Goal: Task Accomplishment & Management: Manage account settings

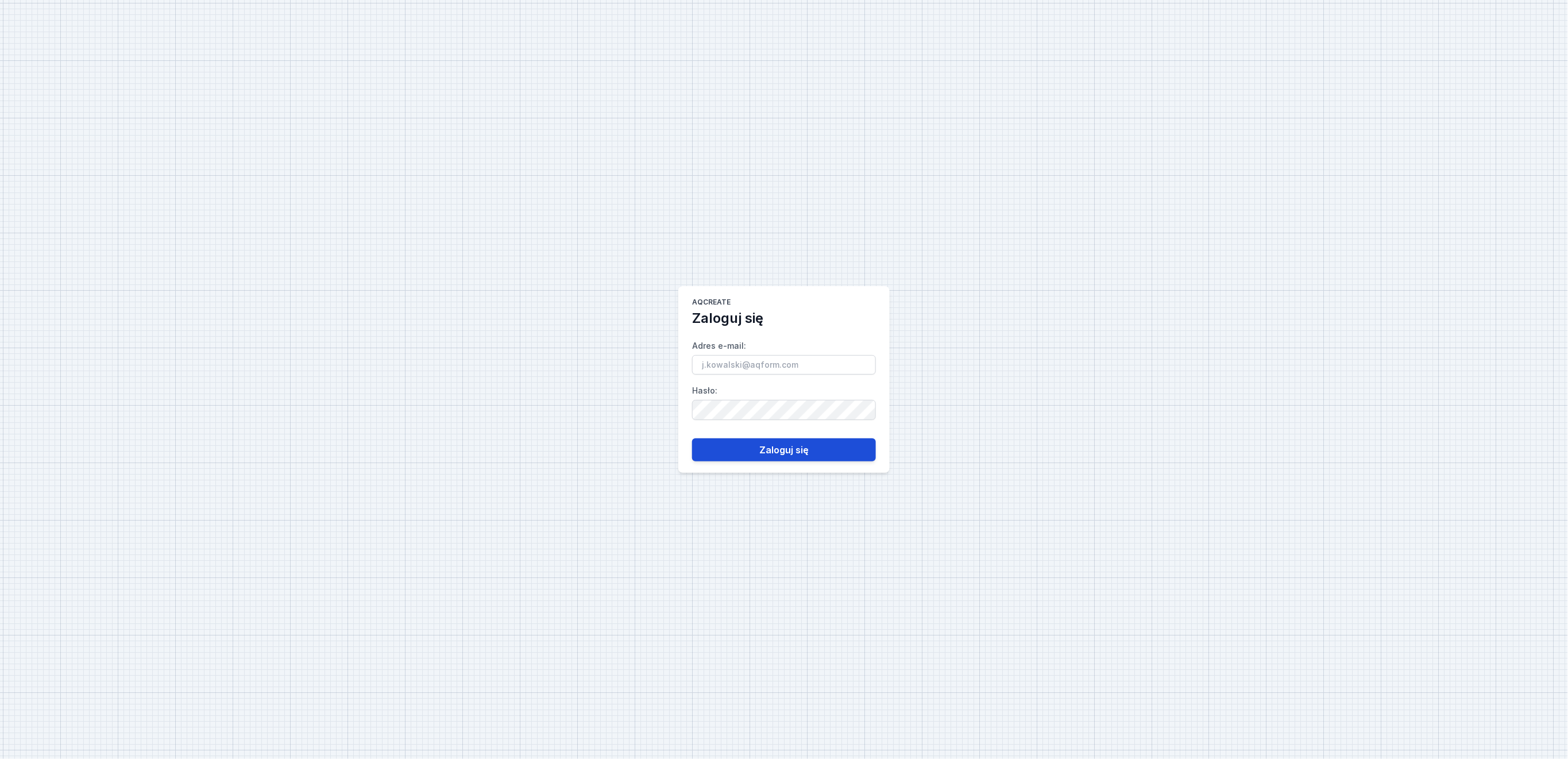
type input "[PERSON_NAME][EMAIL_ADDRESS][DOMAIN_NAME]"
click at [804, 451] on button "Zaloguj się" at bounding box center [784, 450] width 184 height 23
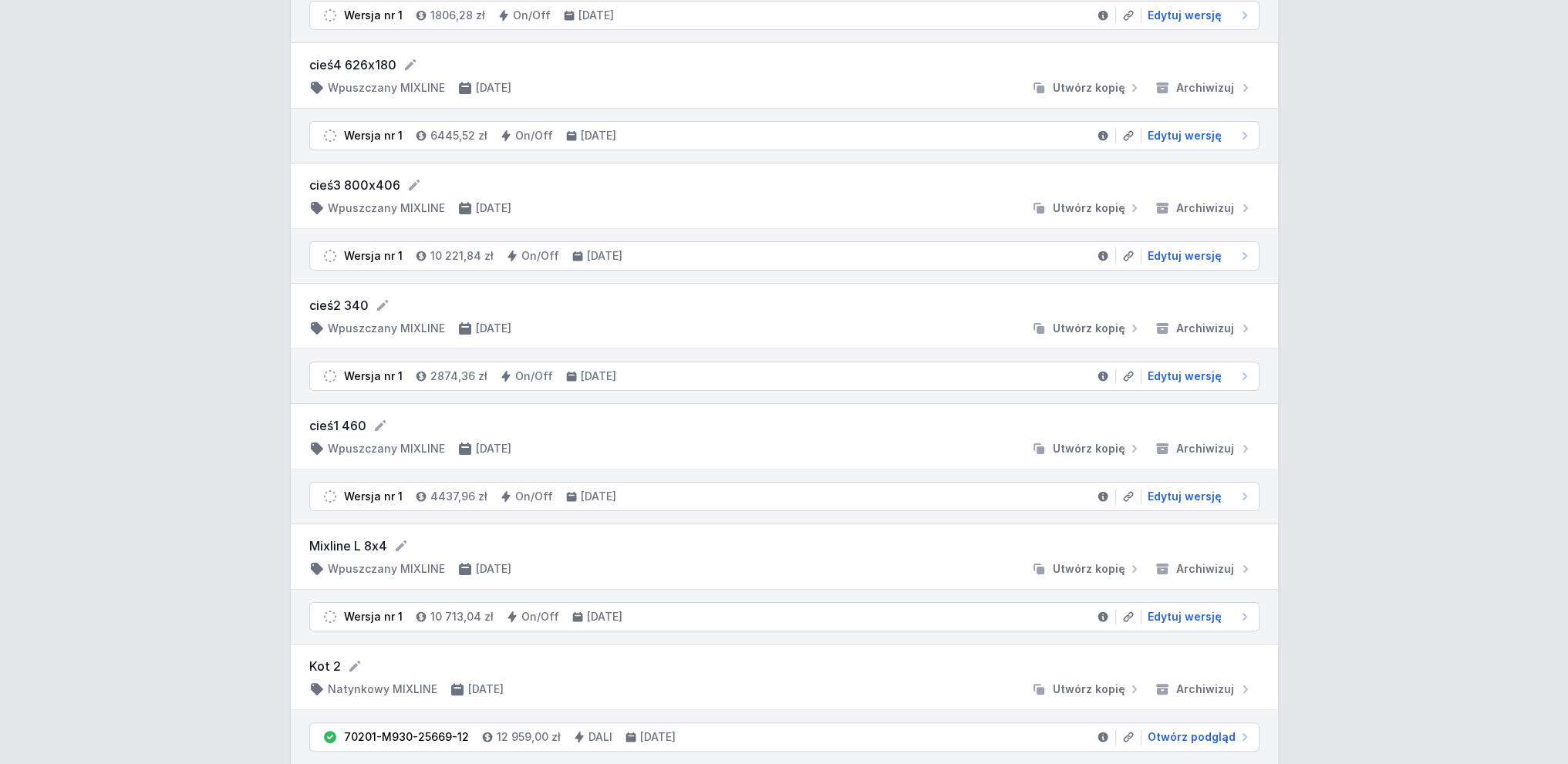
scroll to position [359, 0]
click at [1183, 492] on span "Edytuj wersję" at bounding box center [1184, 495] width 74 height 16
select select "3000"
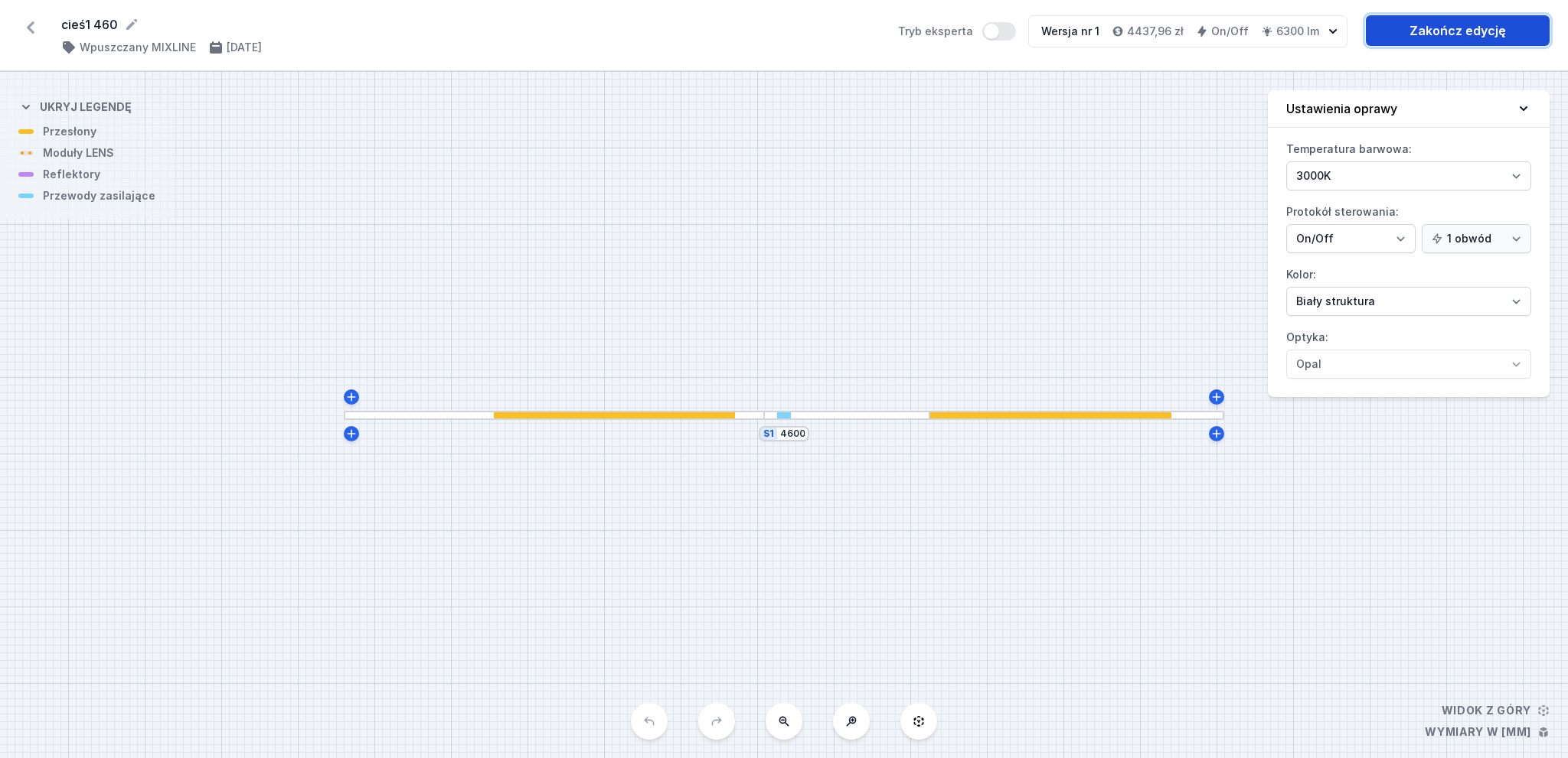
click at [1465, 36] on link "Zakończ edycję" at bounding box center [1458, 31] width 183 height 31
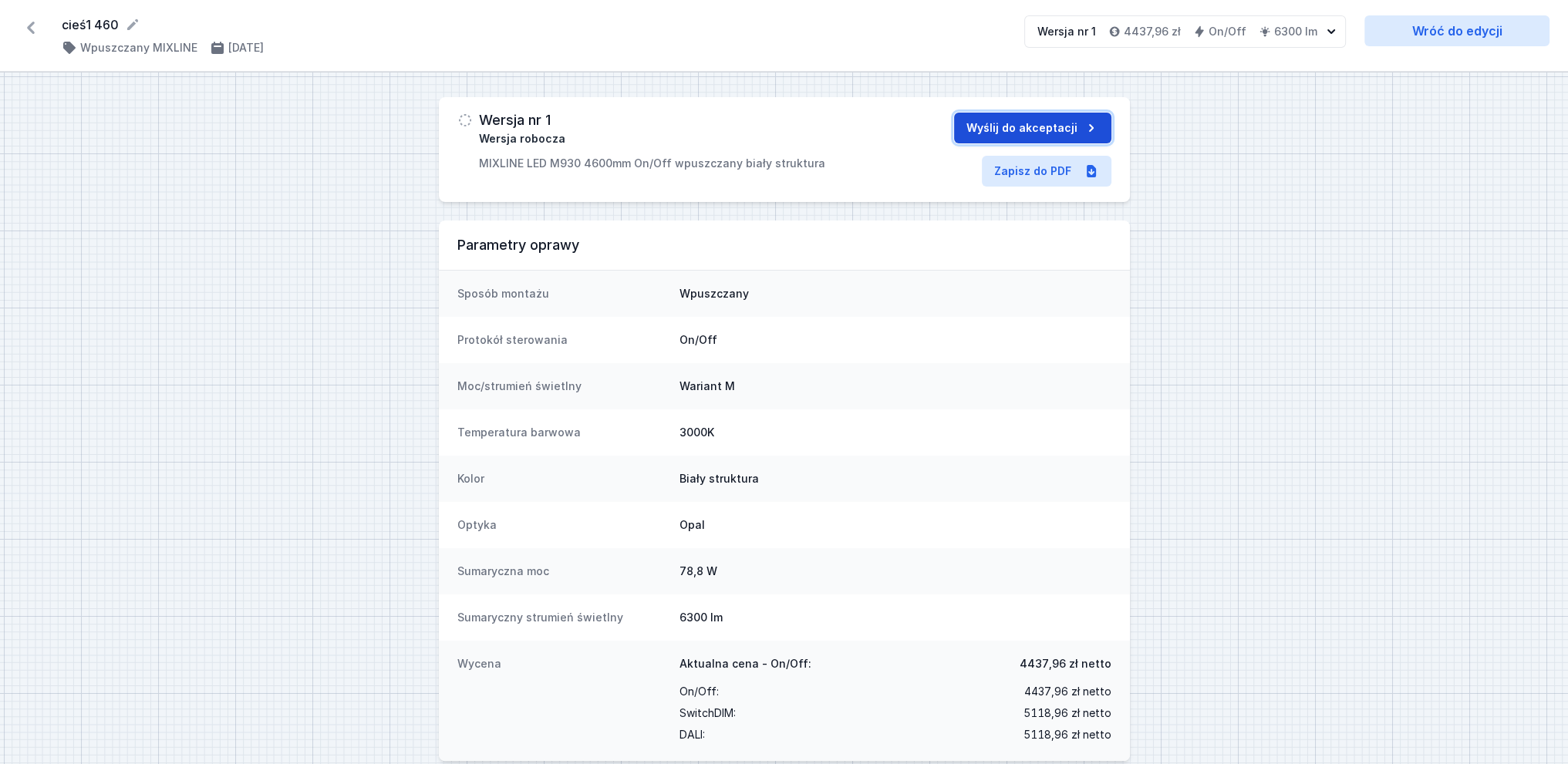
click at [1036, 127] on button "Wyślij do akceptacji" at bounding box center [1032, 128] width 157 height 31
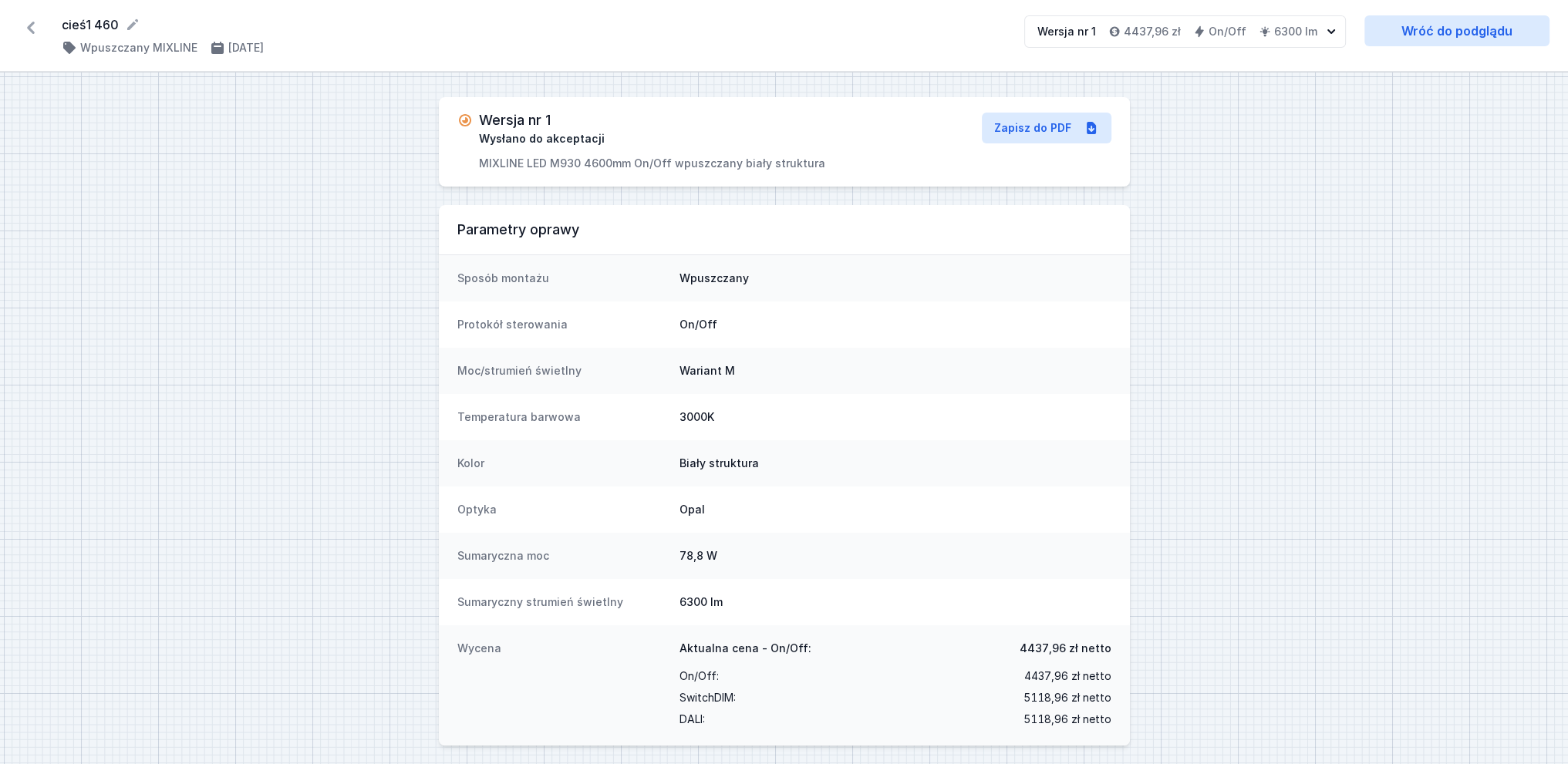
select select "3000"
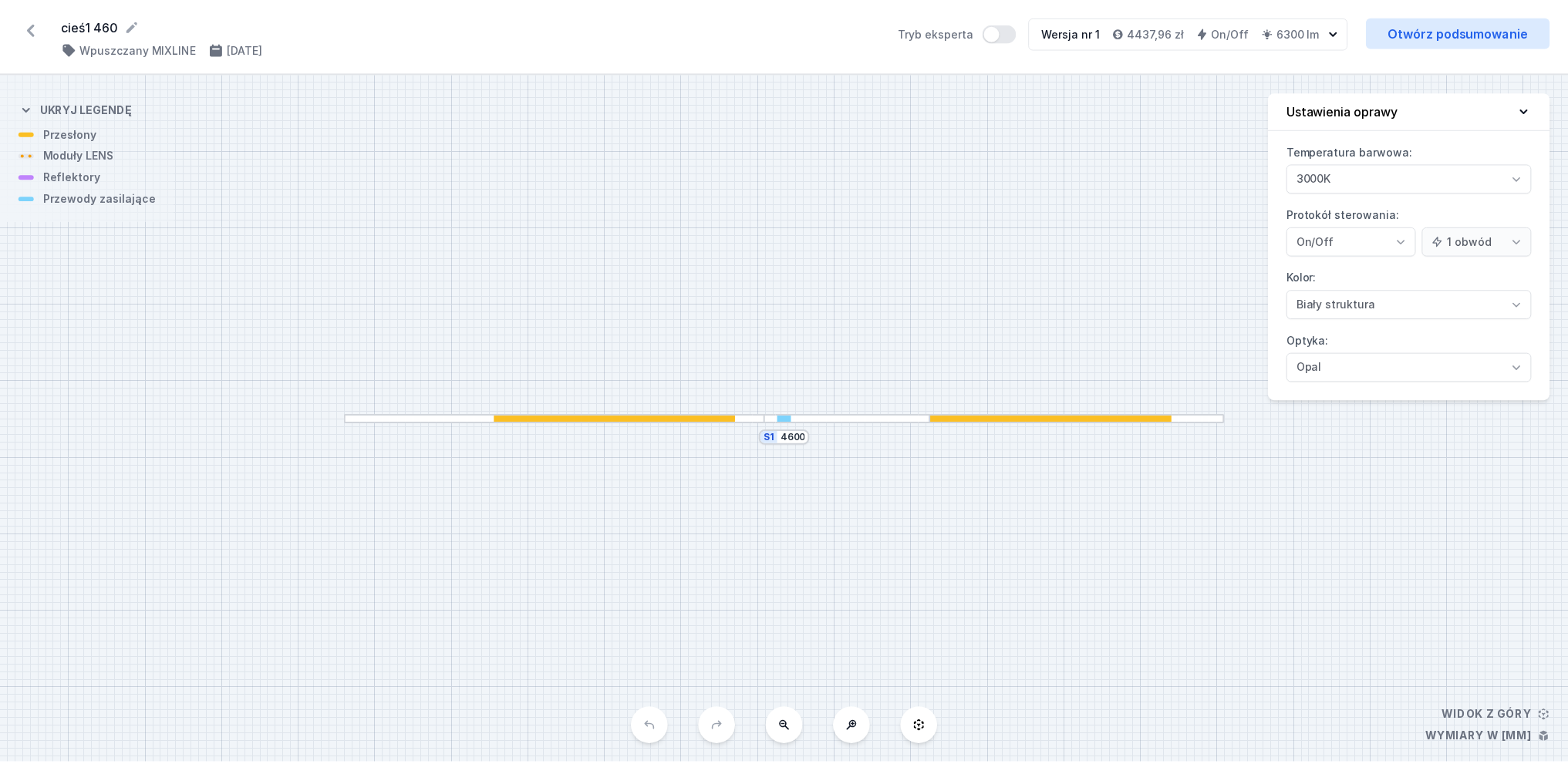
scroll to position [359, 0]
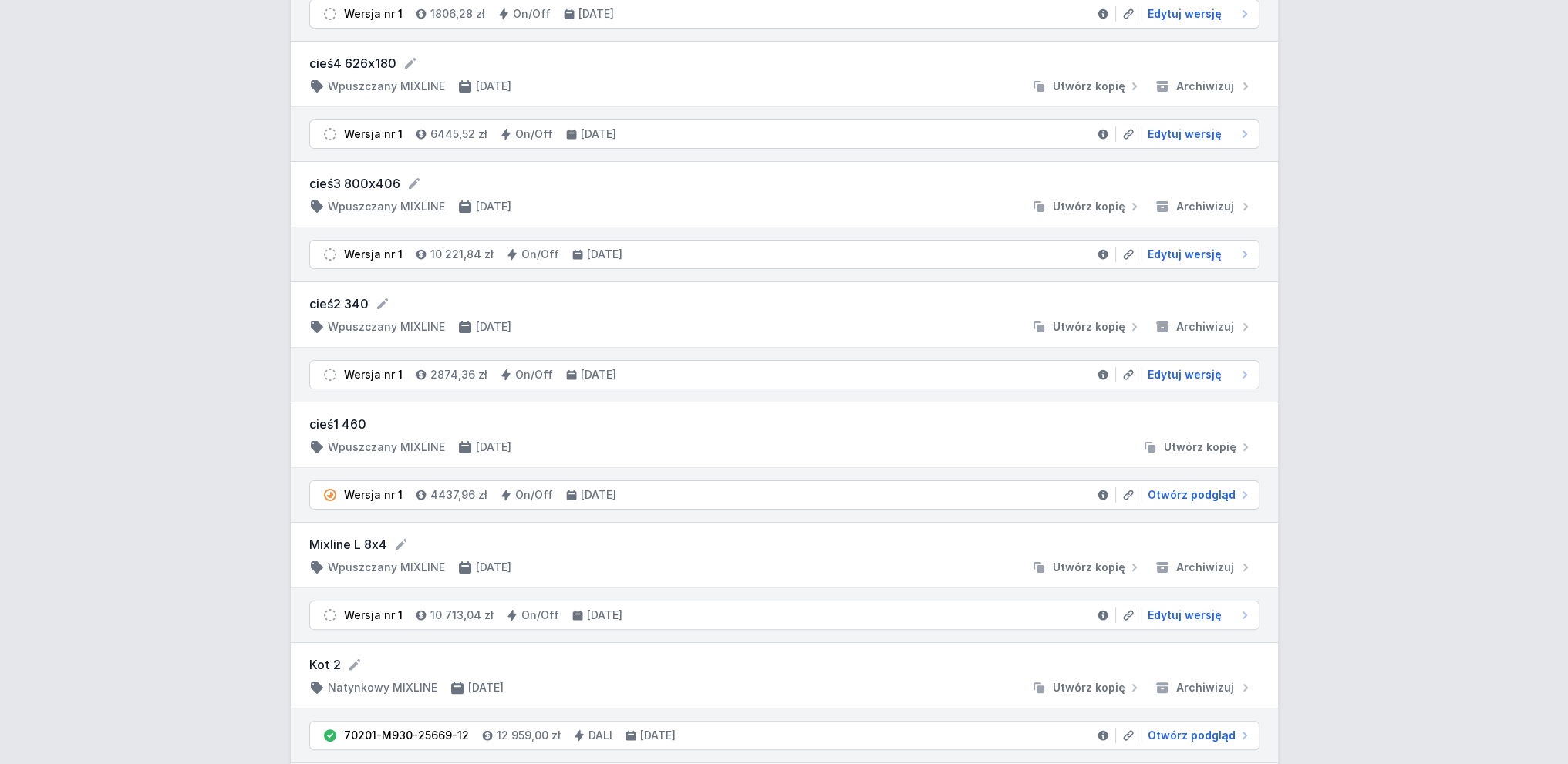
click at [350, 295] on form "cieś2 340" at bounding box center [784, 304] width 950 height 18
click at [1214, 324] on span "Archiwizuj" at bounding box center [1204, 326] width 58 height 16
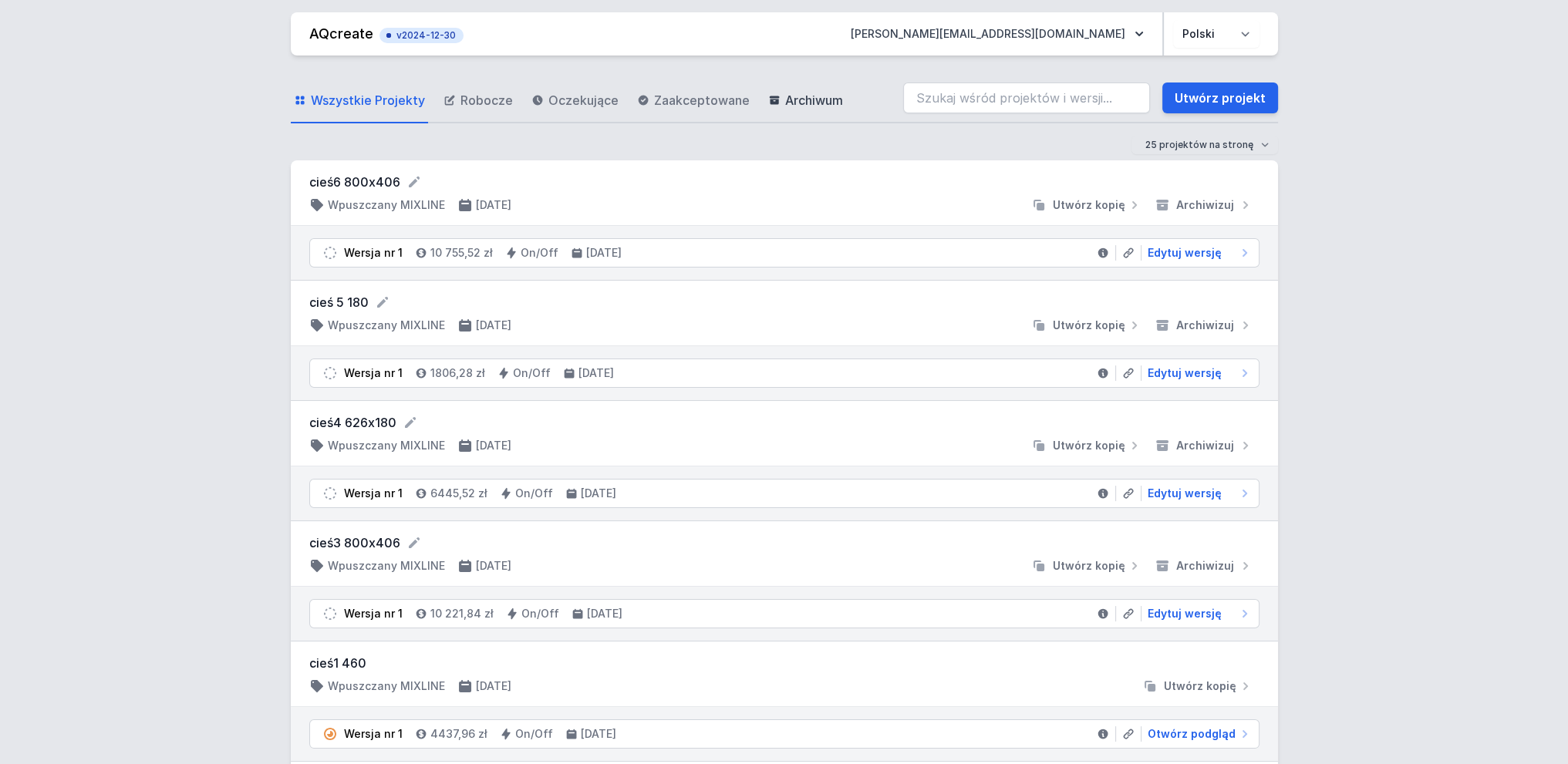
click at [823, 100] on span "Archiwum" at bounding box center [813, 100] width 58 height 18
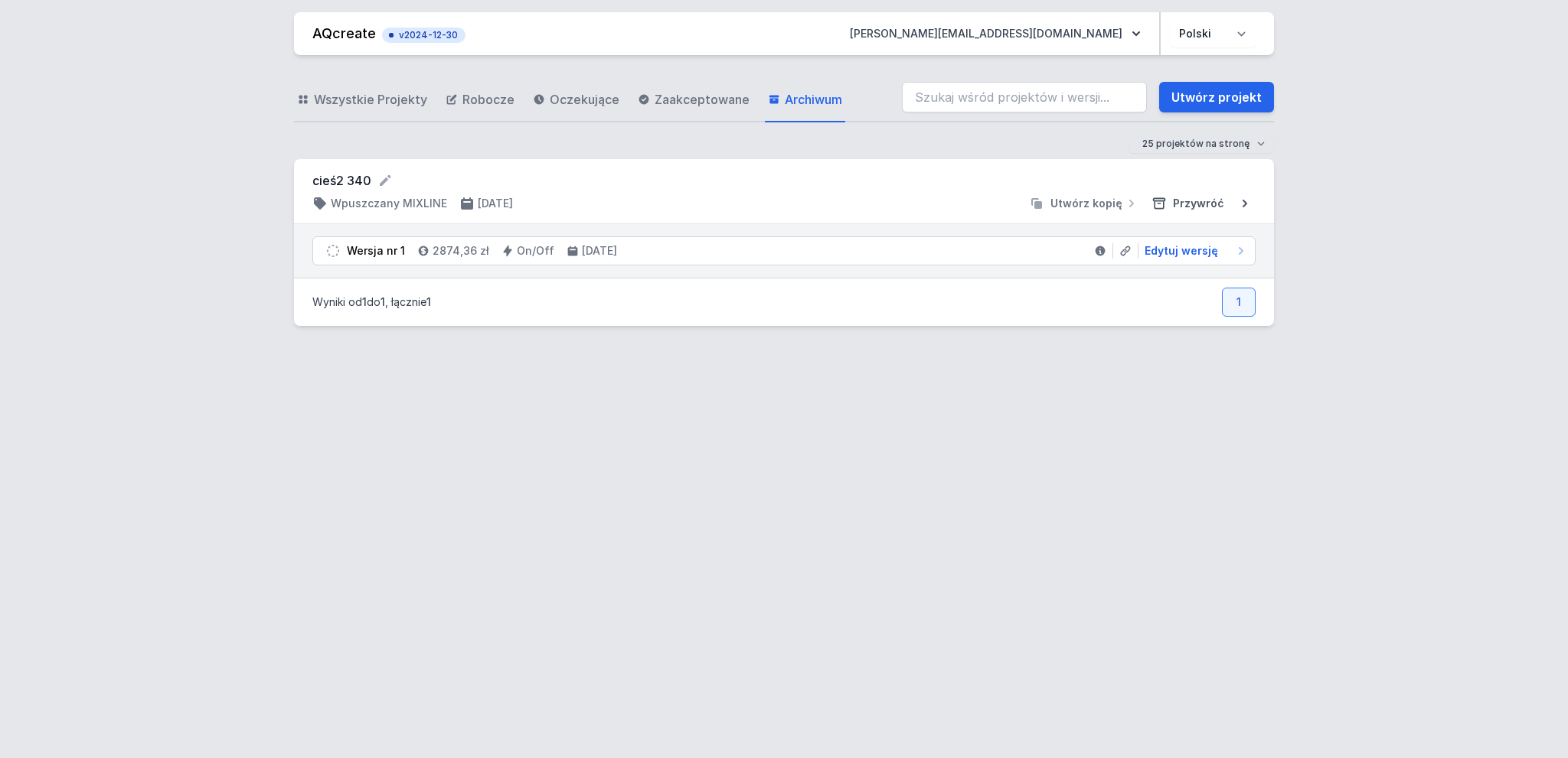
click at [1205, 211] on span "Przywróć" at bounding box center [1198, 203] width 51 height 16
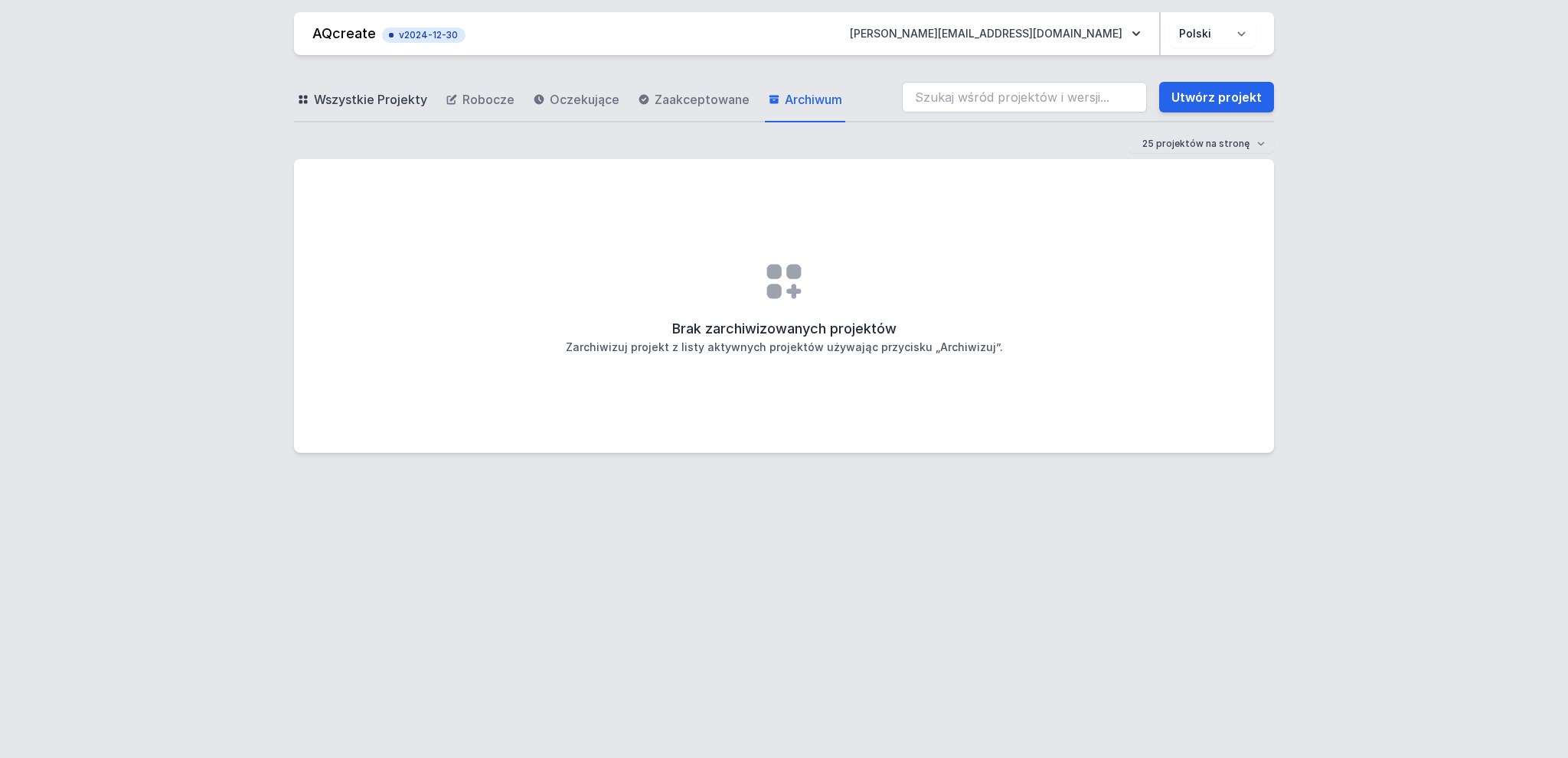
click at [334, 94] on span "Wszystkie Projekty" at bounding box center [371, 99] width 113 height 18
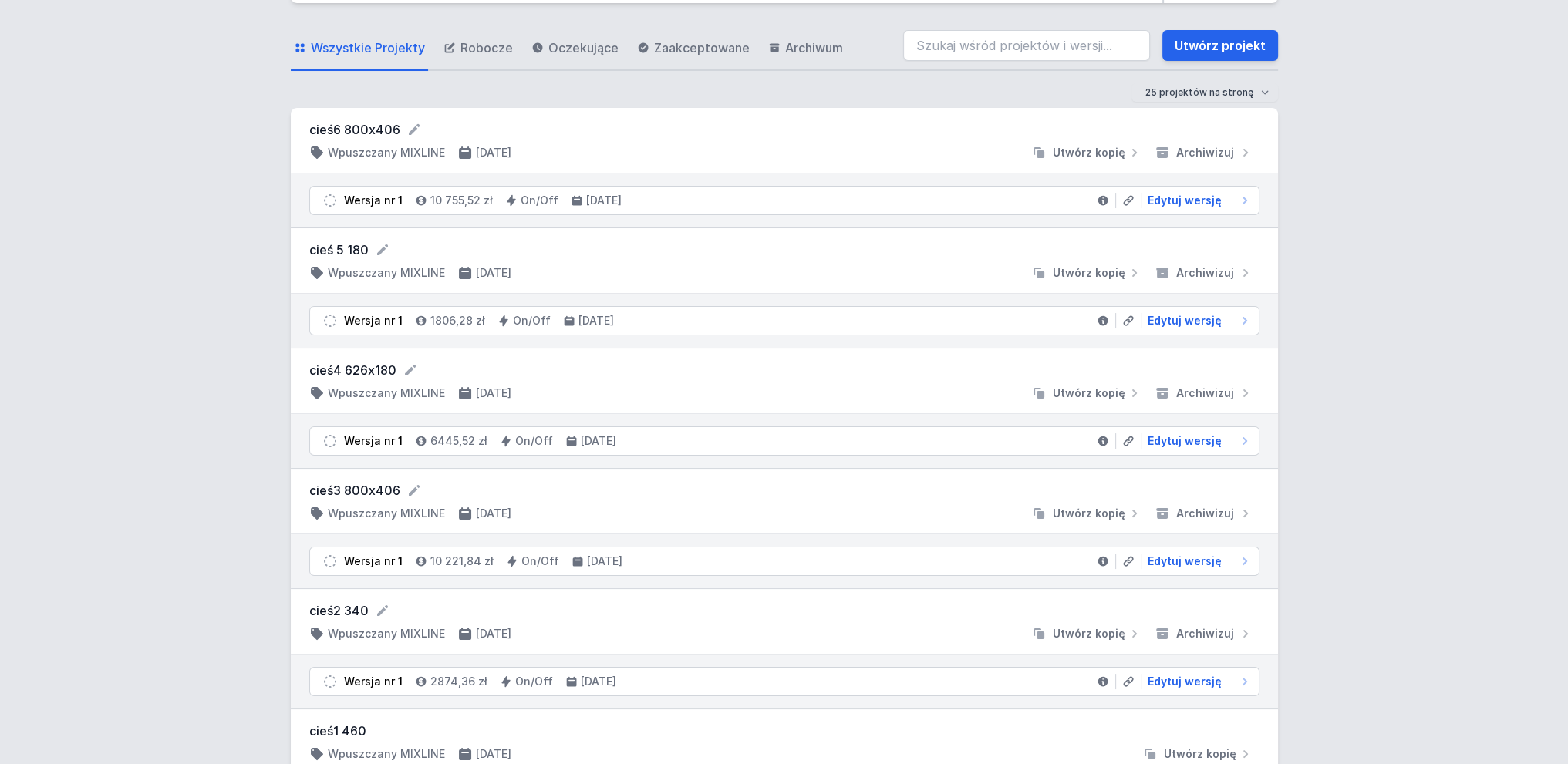
scroll to position [154, 0]
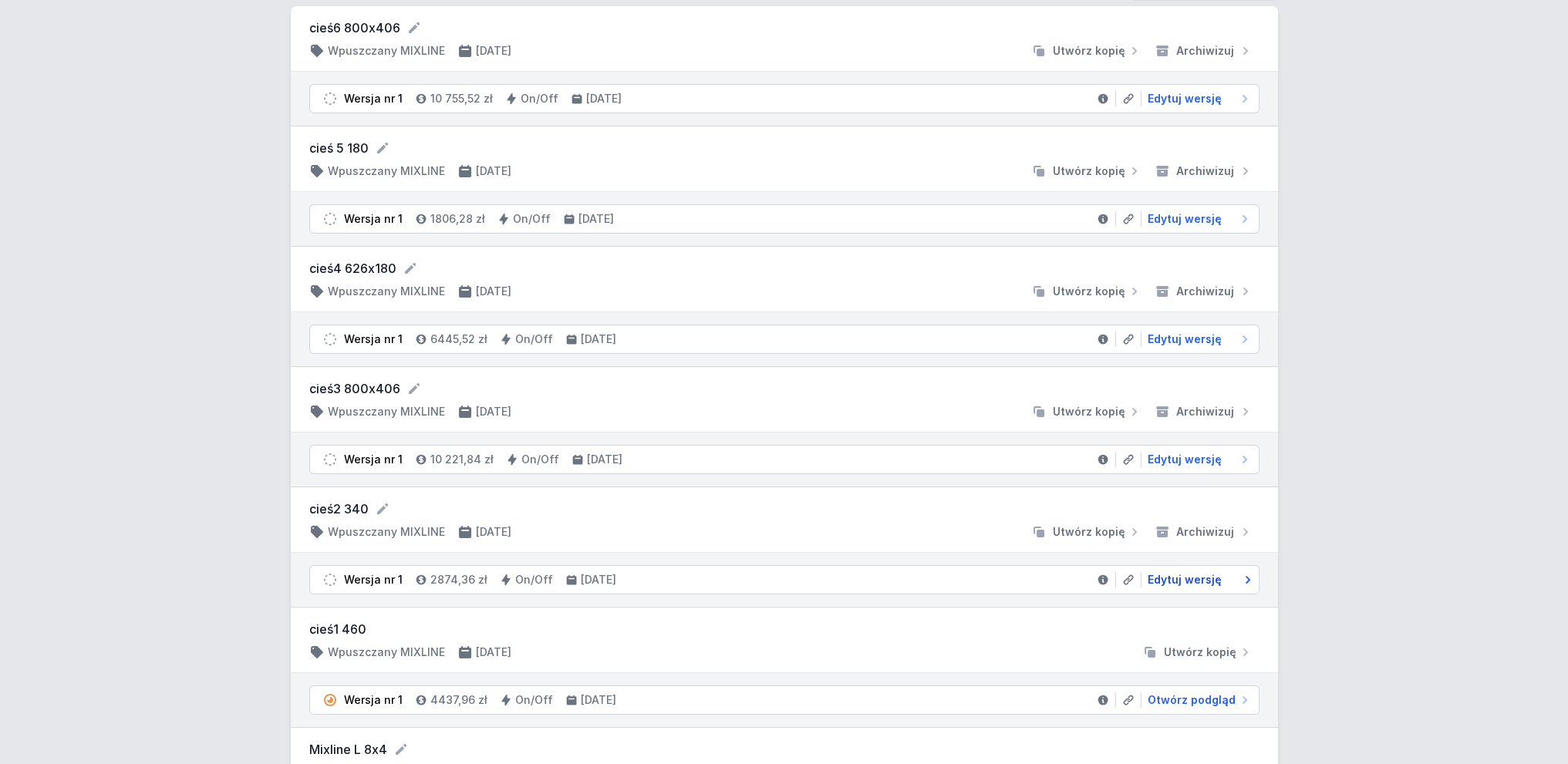
click at [1244, 573] on icon at bounding box center [1247, 580] width 16 height 16
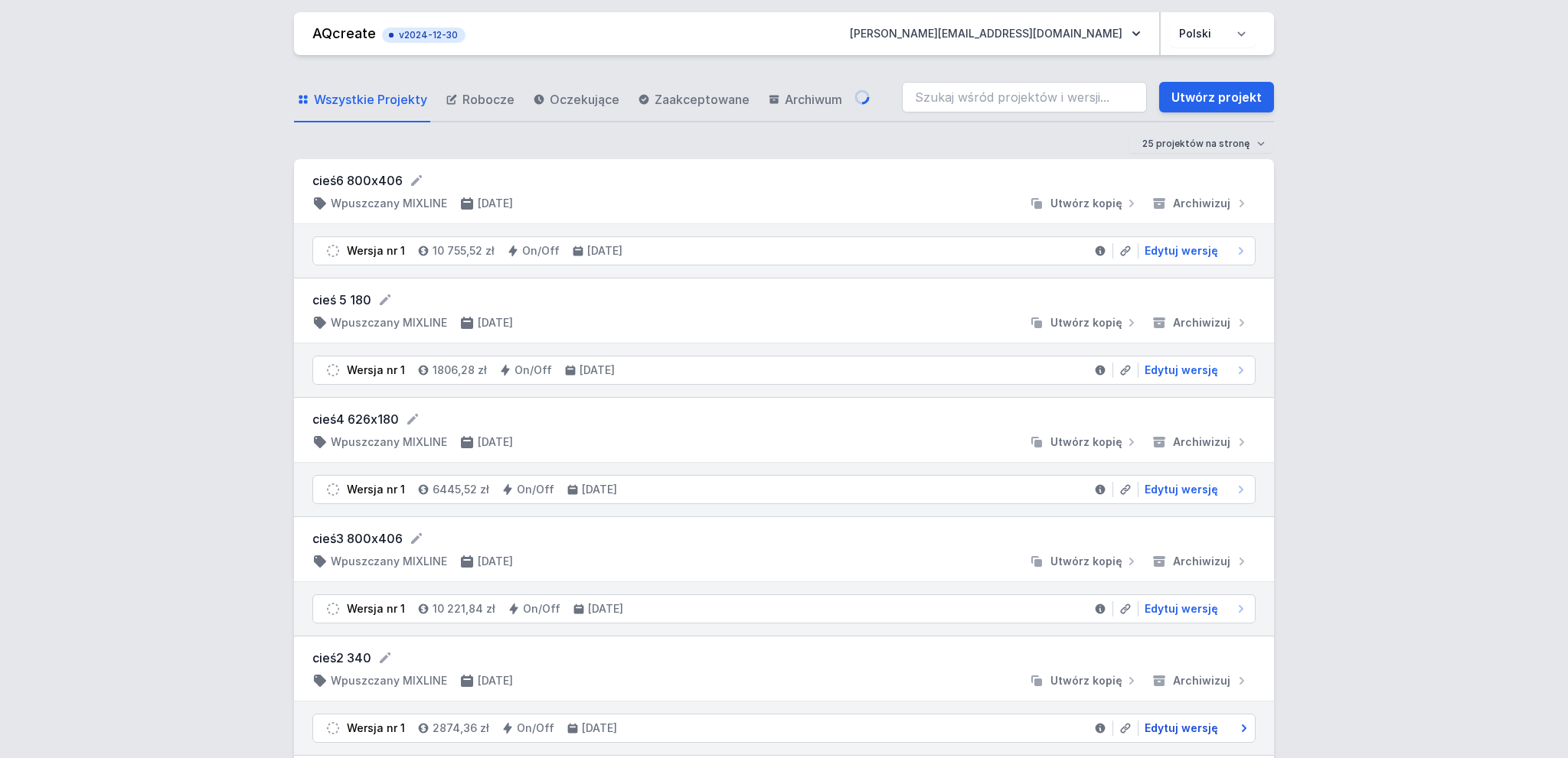
select select "3000"
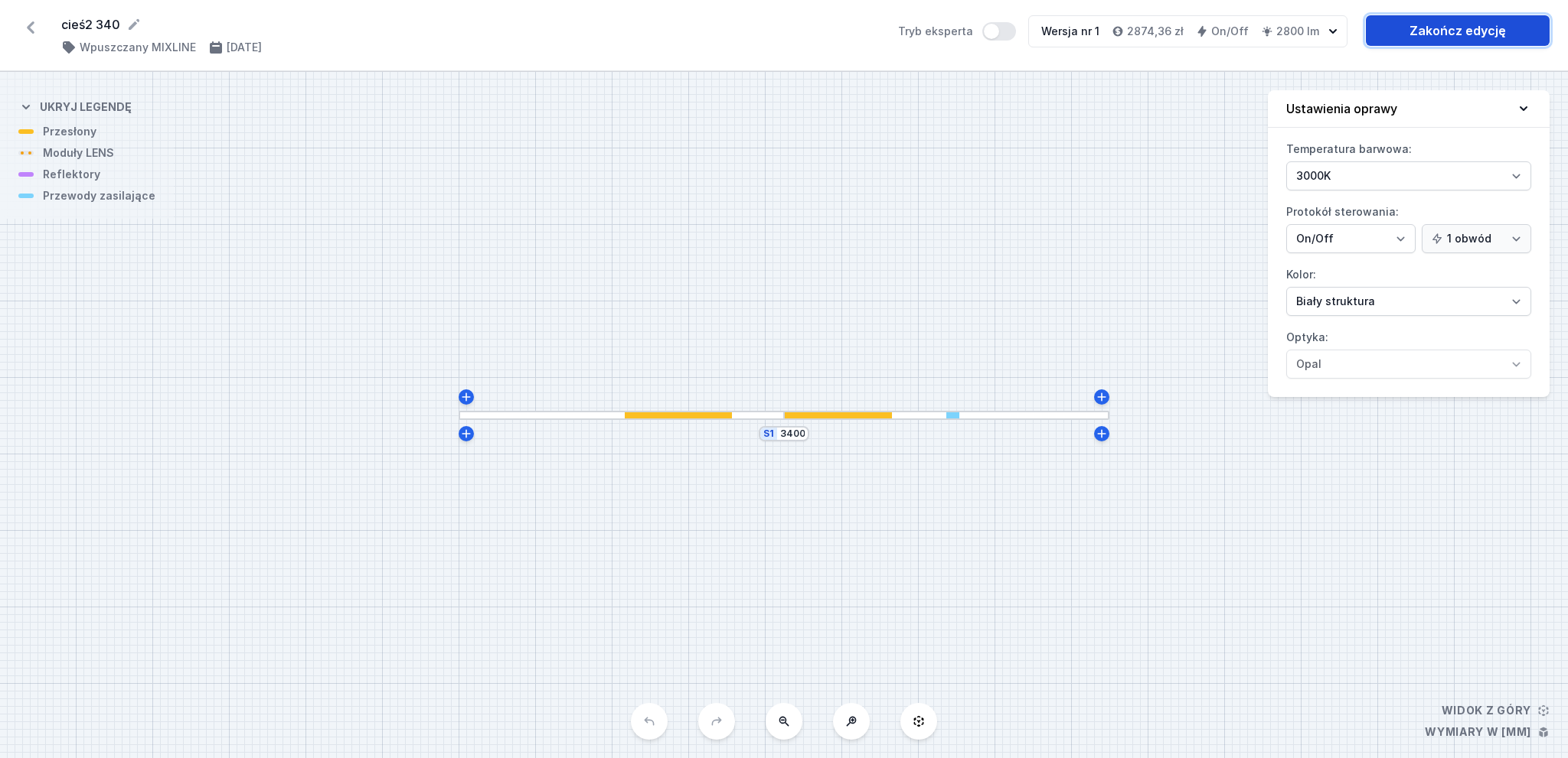
click at [1438, 42] on link "Zakończ edycję" at bounding box center [1458, 31] width 183 height 31
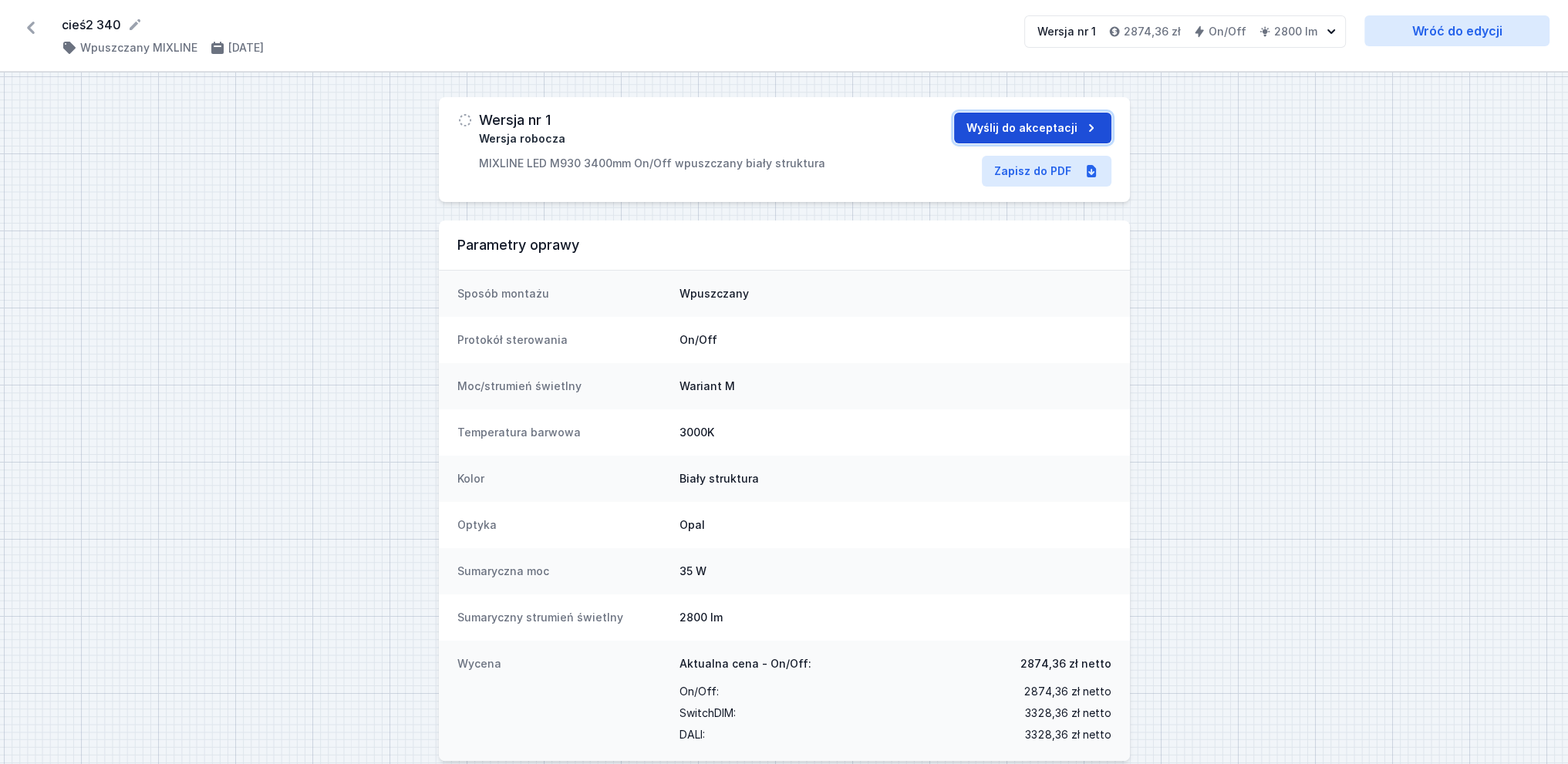
click at [1024, 130] on button "Wyślij do akceptacji" at bounding box center [1032, 128] width 157 height 31
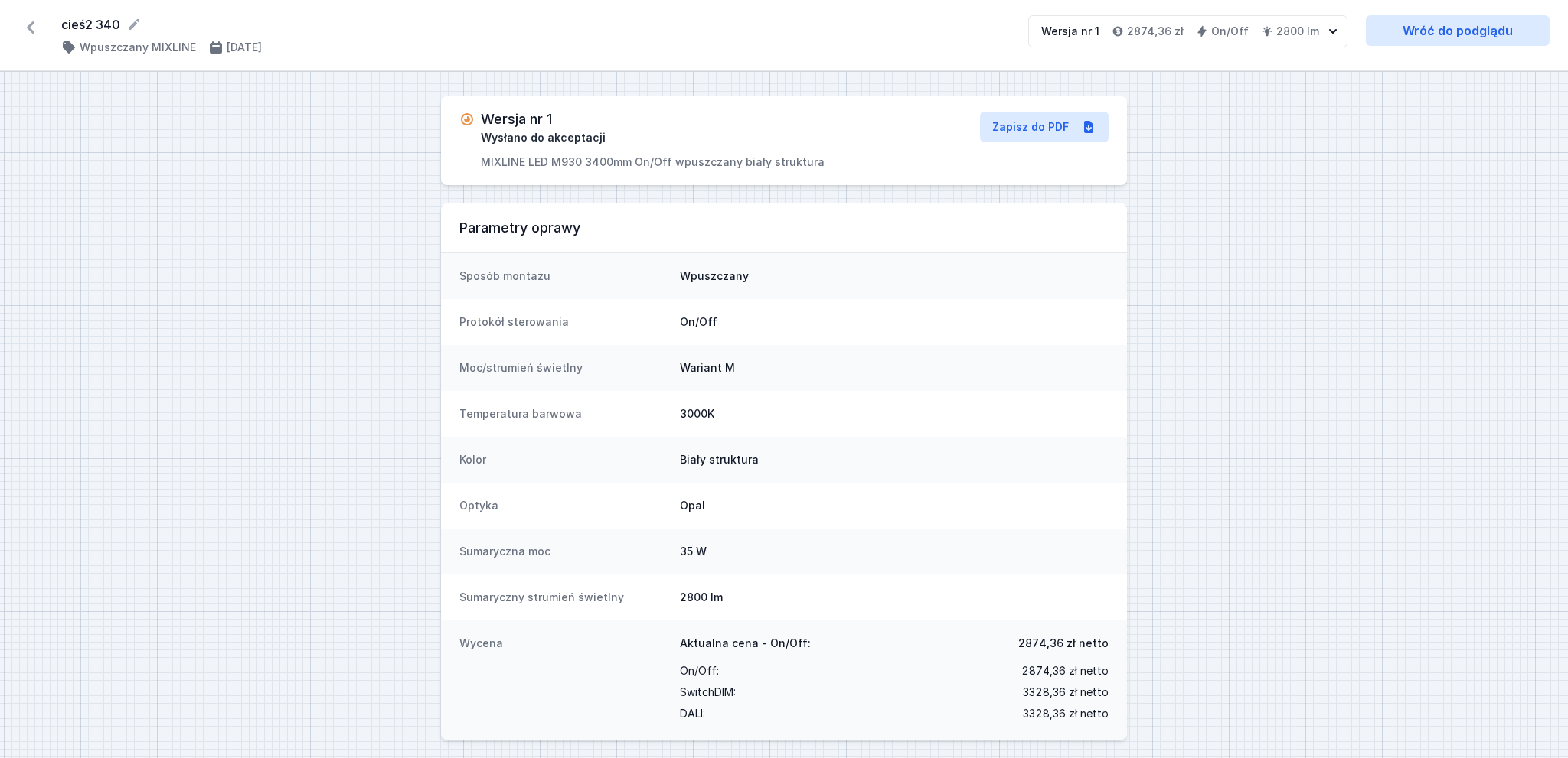
select select "3000"
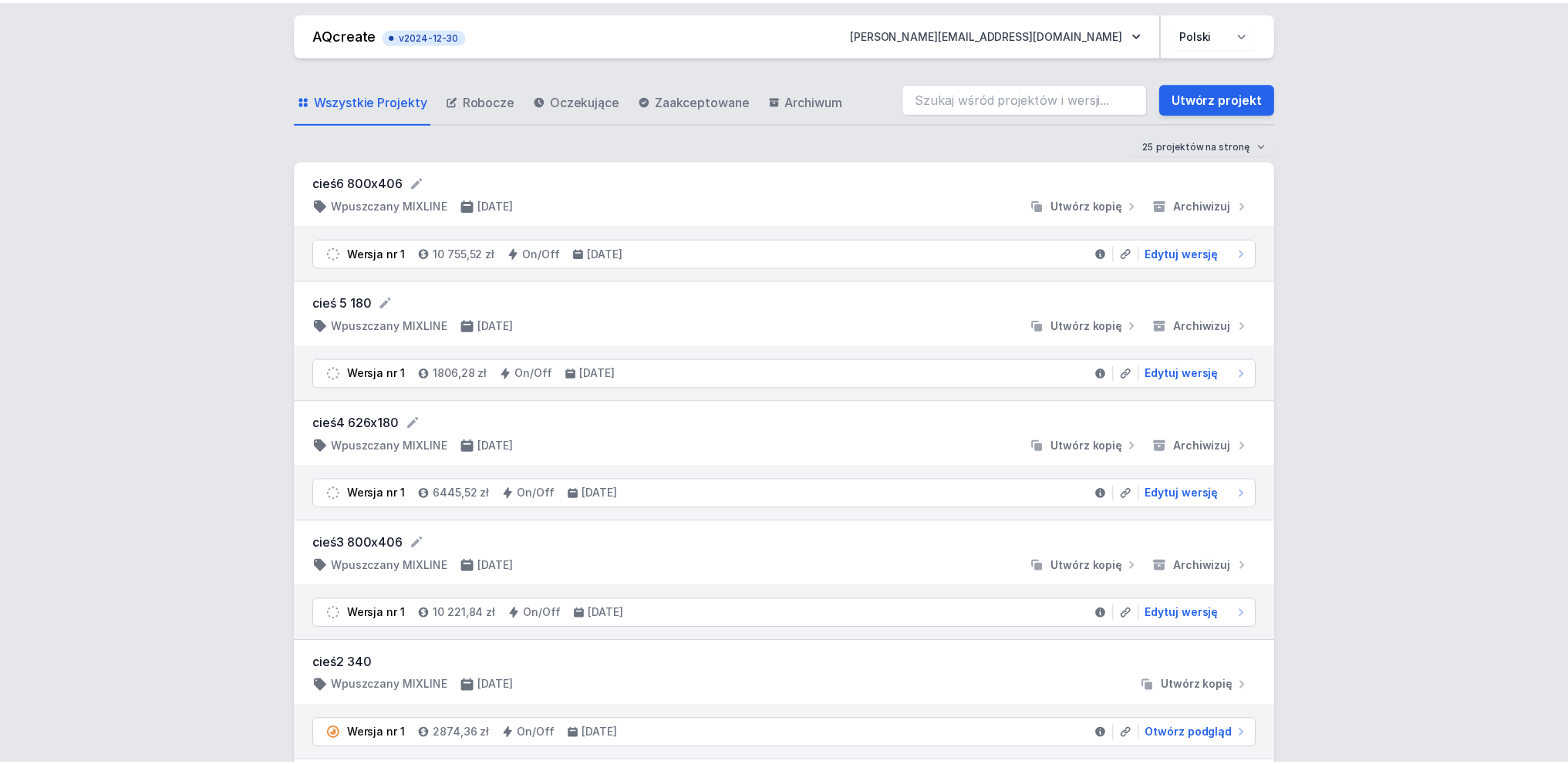
scroll to position [154, 0]
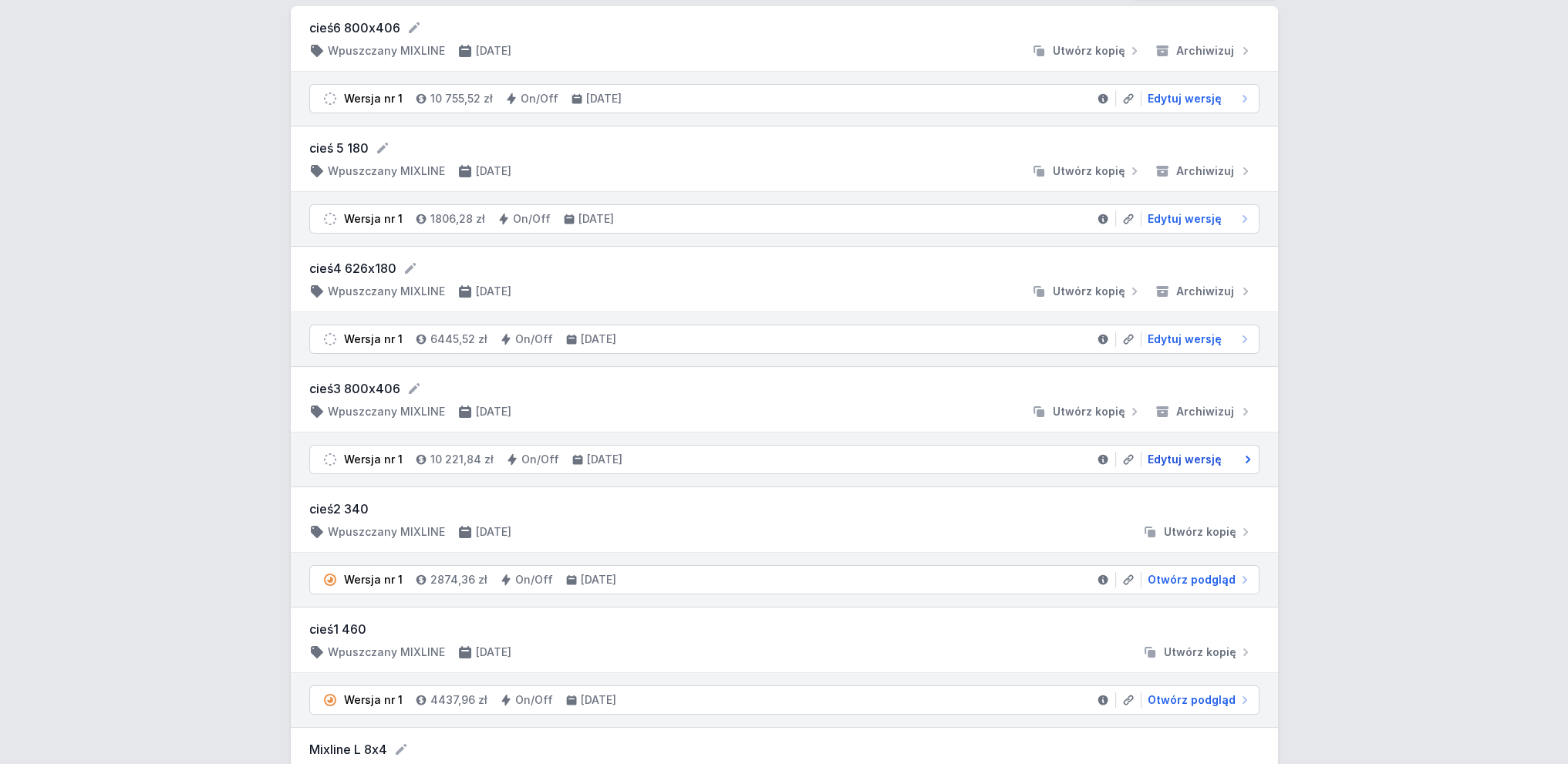
click at [1207, 455] on span "Edytuj wersję" at bounding box center [1184, 460] width 74 height 16
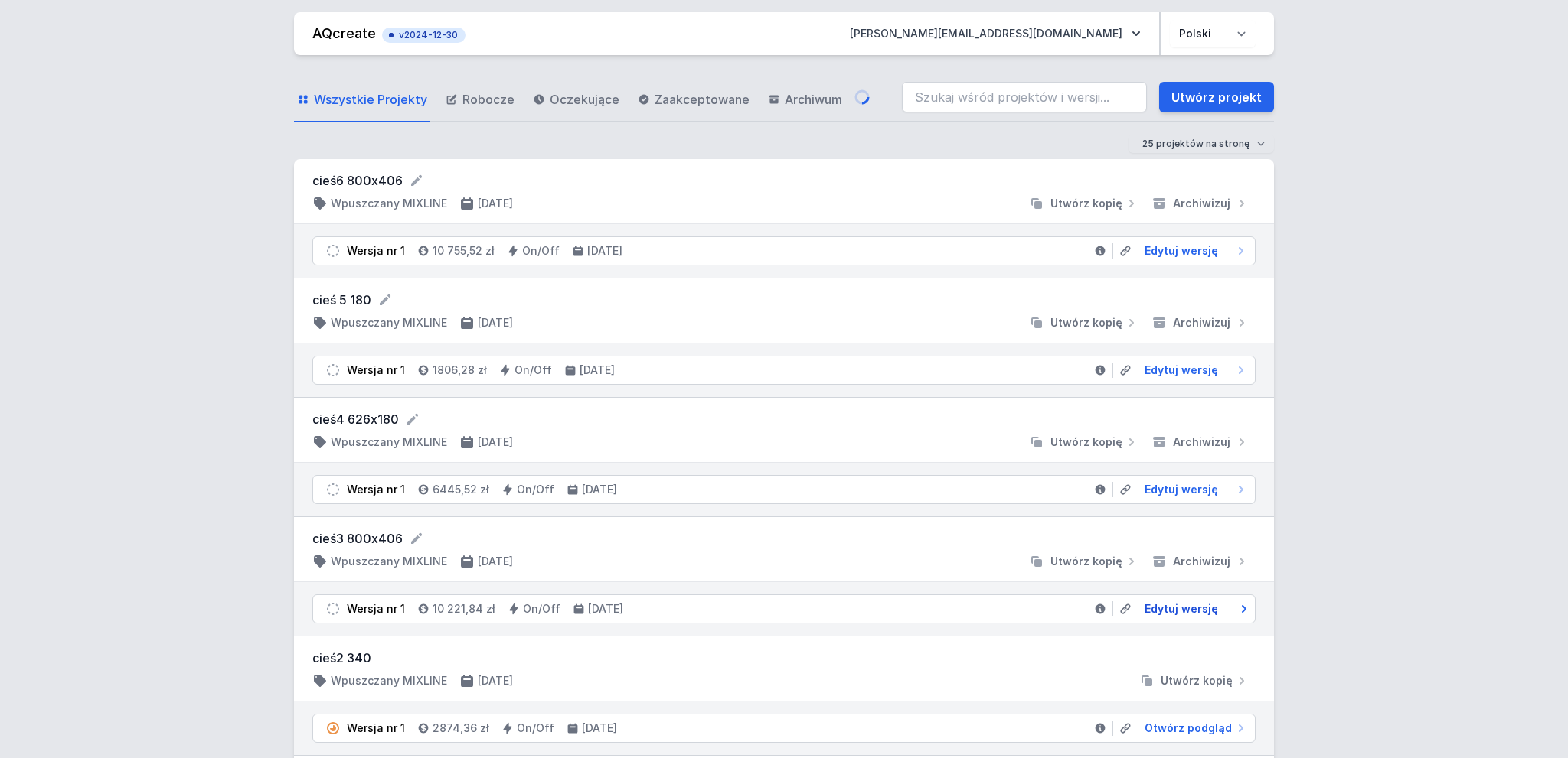
select select "3000"
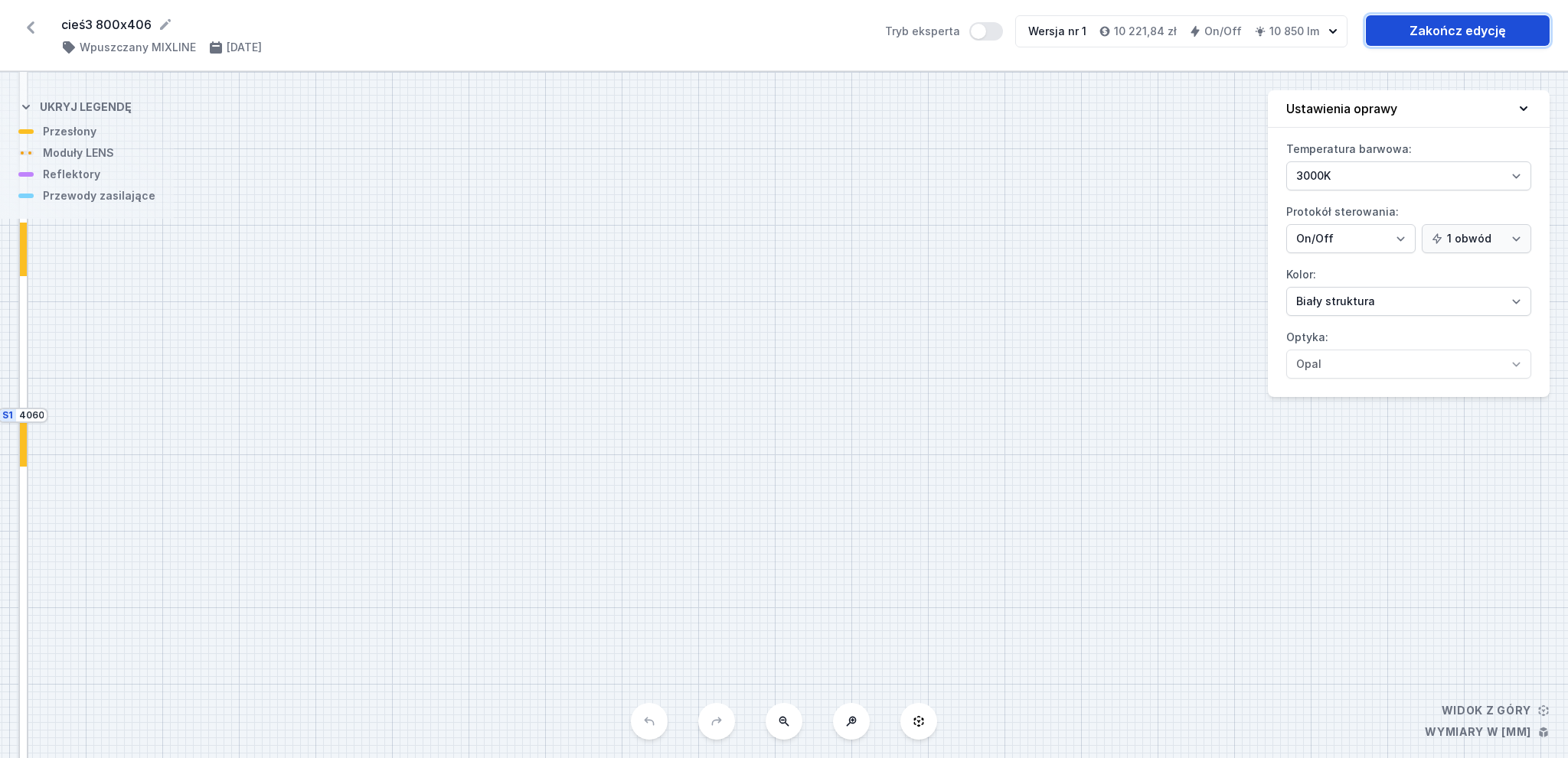
click at [1391, 32] on link "Zakończ edycję" at bounding box center [1458, 31] width 183 height 31
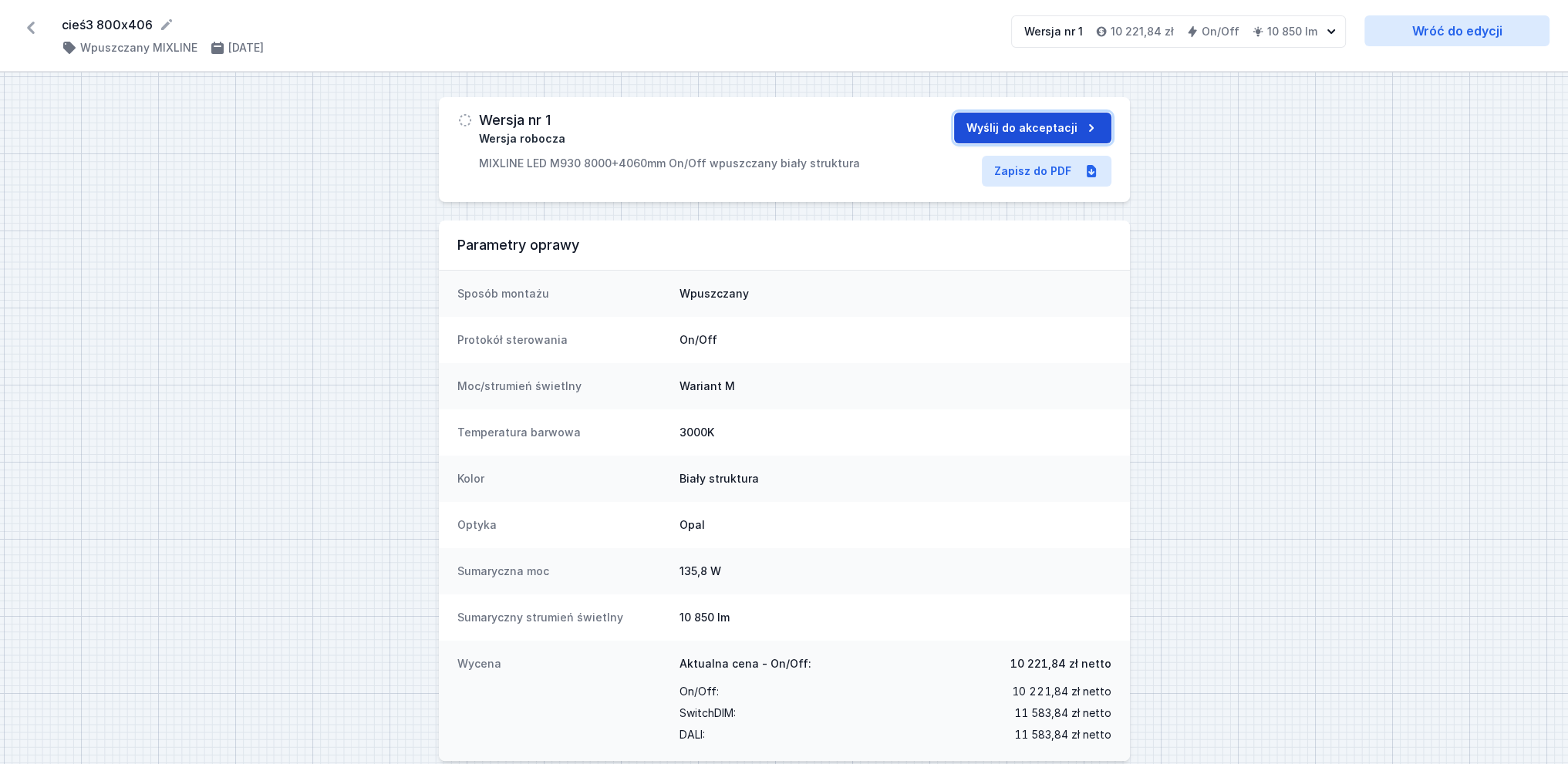
click at [1033, 132] on button "Wyślij do akceptacji" at bounding box center [1032, 128] width 157 height 31
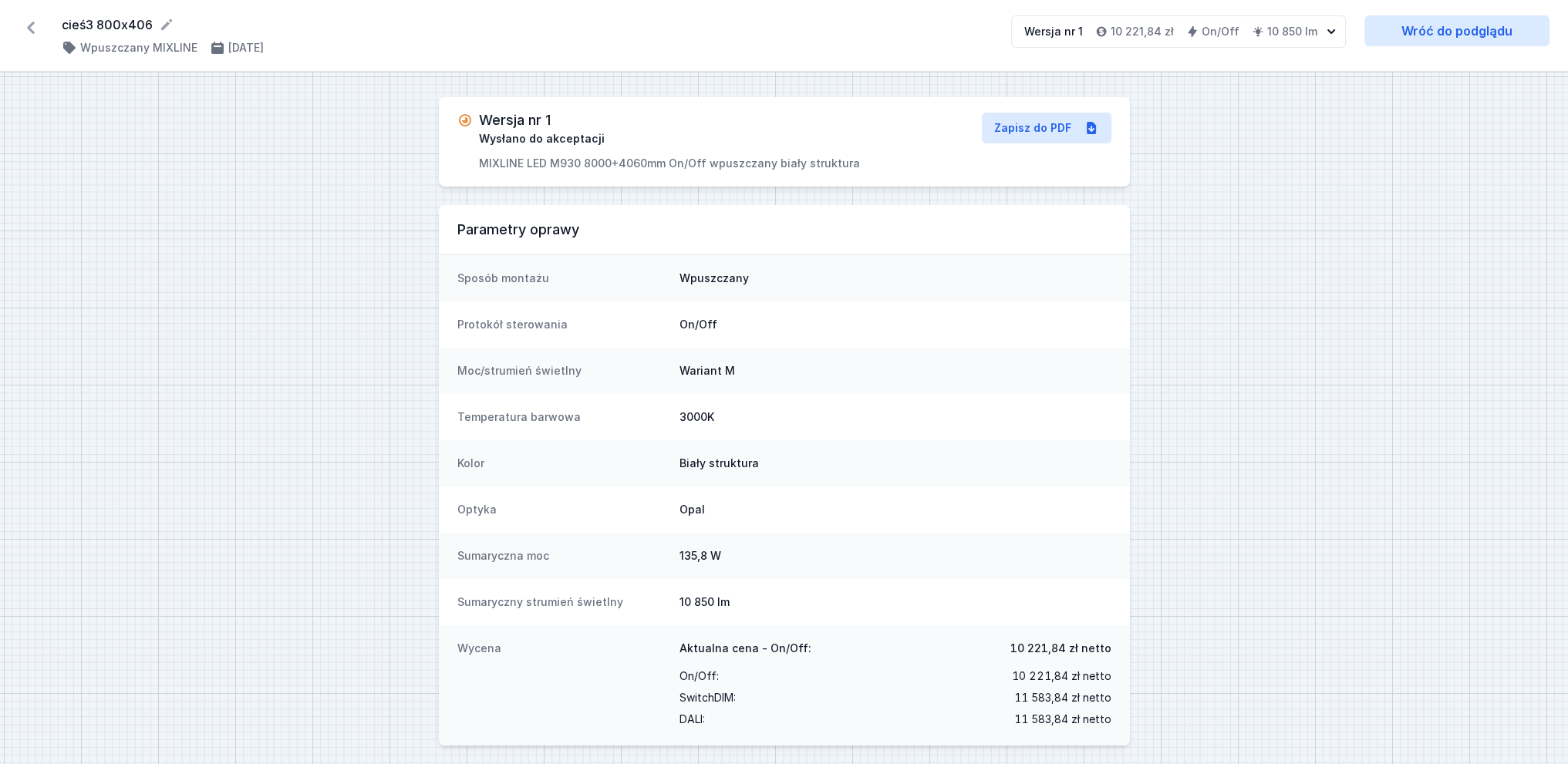
select select "3000"
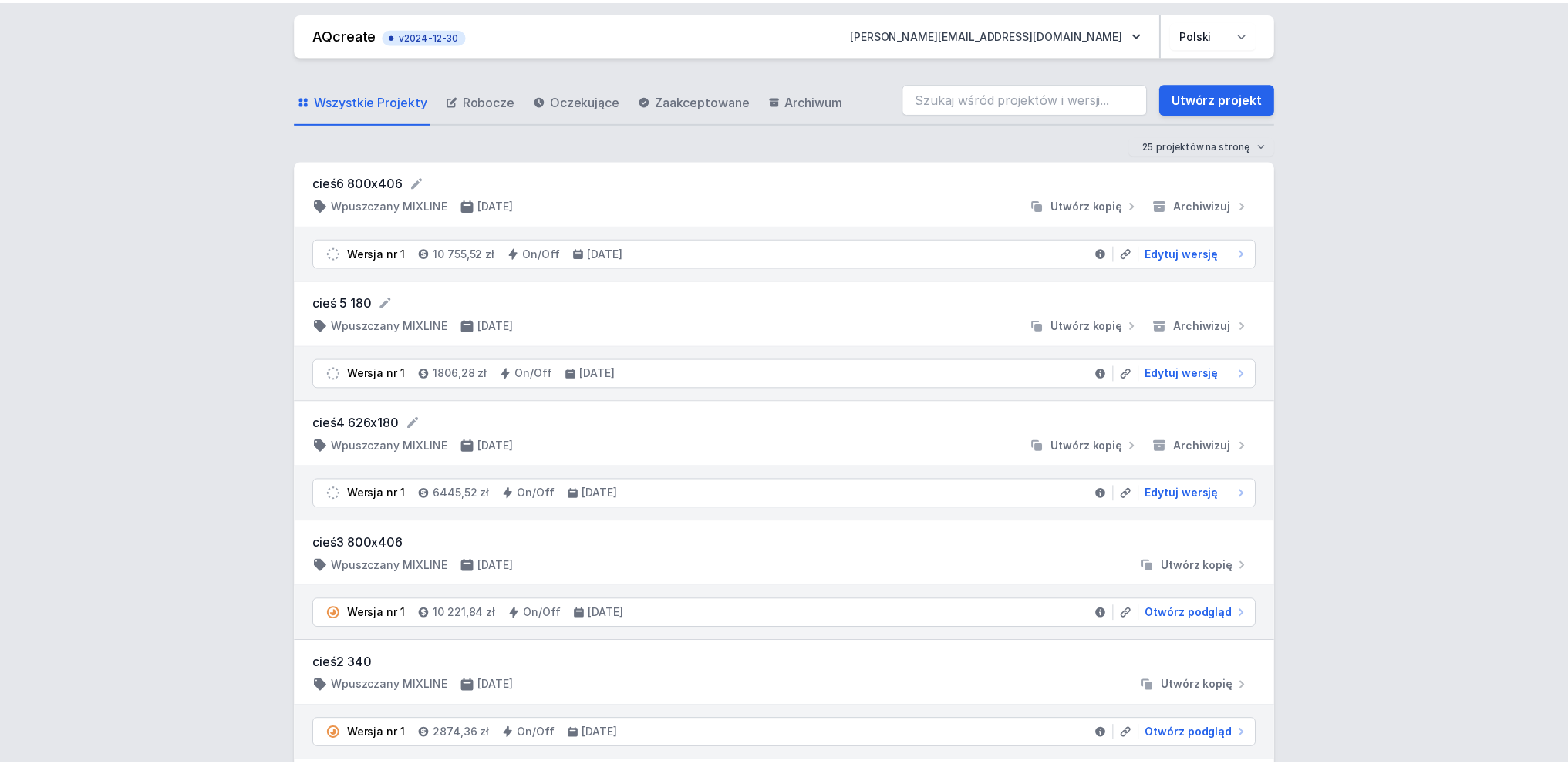
scroll to position [154, 0]
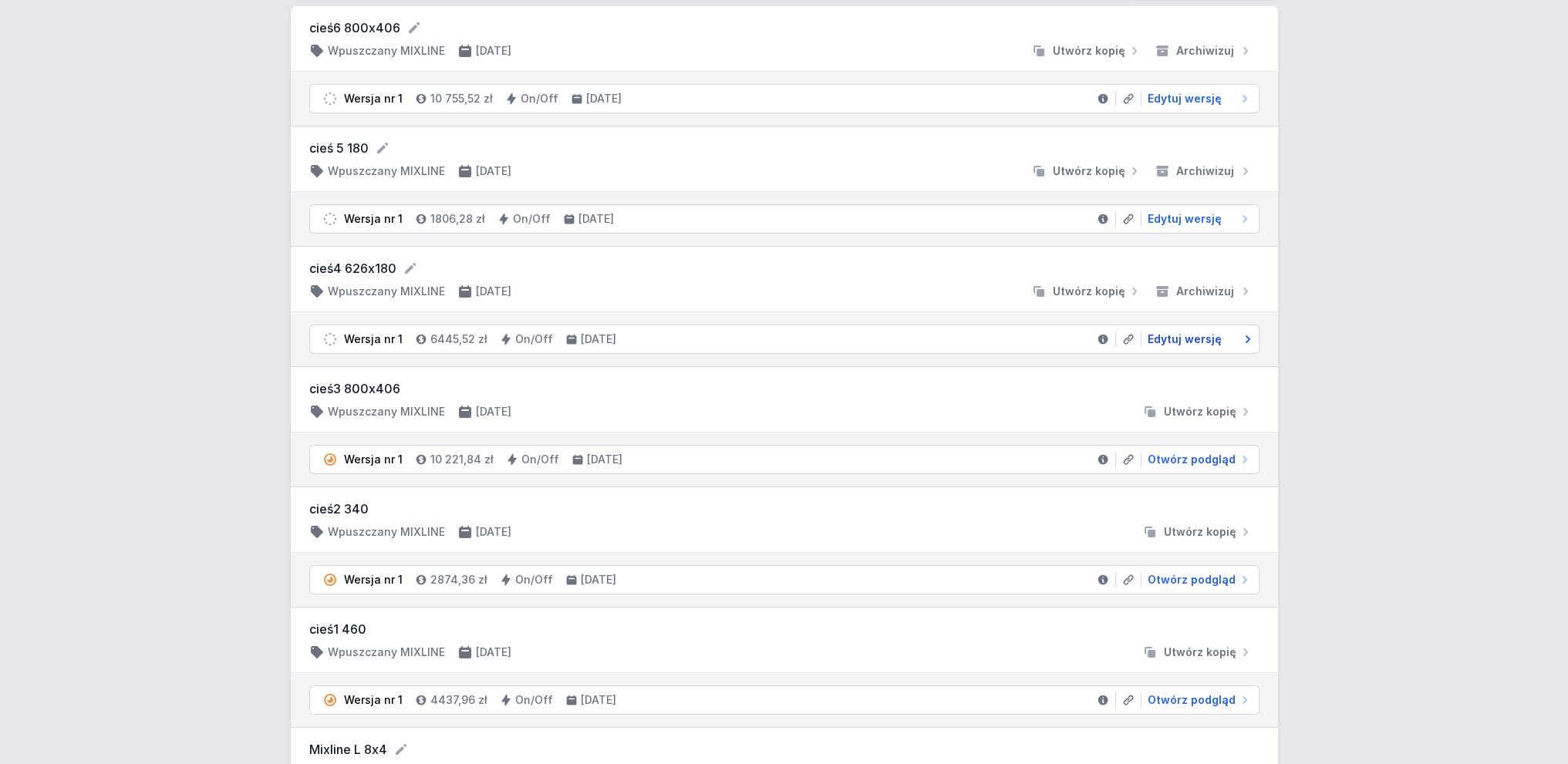
click at [1194, 336] on span "Edytuj wersję" at bounding box center [1184, 339] width 74 height 16
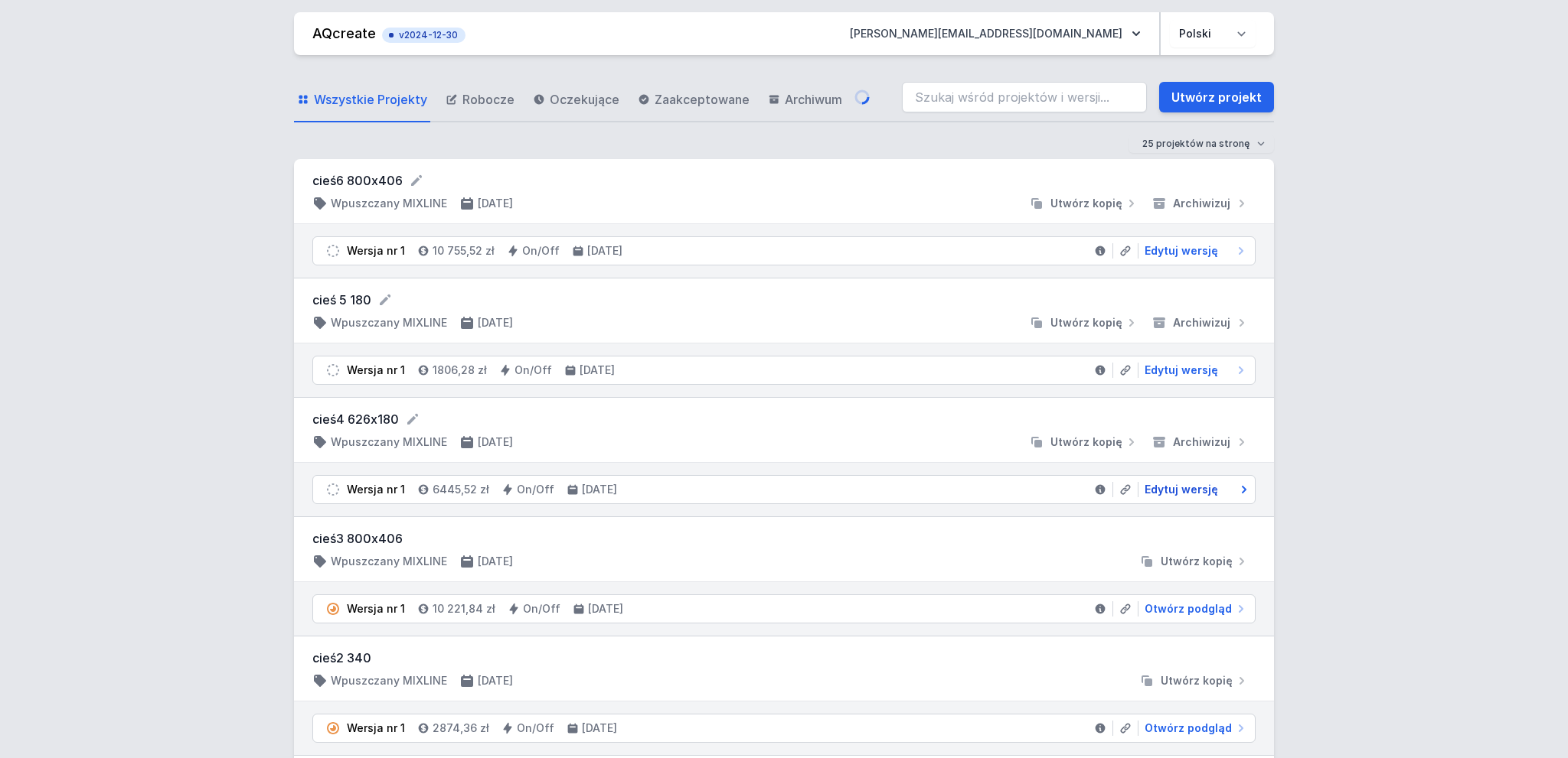
select select "3000"
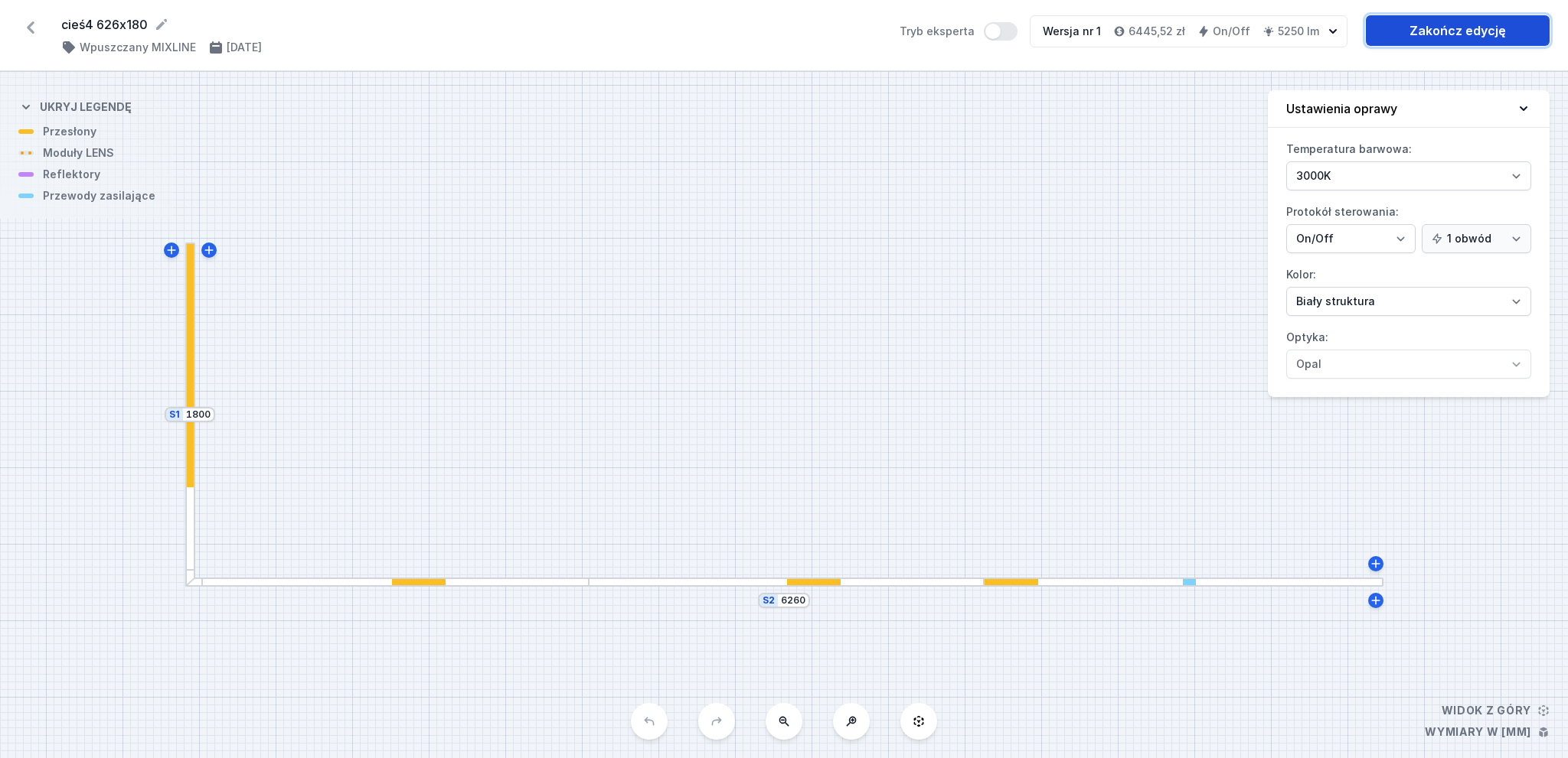
click at [1424, 33] on link "Zakończ edycję" at bounding box center [1458, 31] width 183 height 31
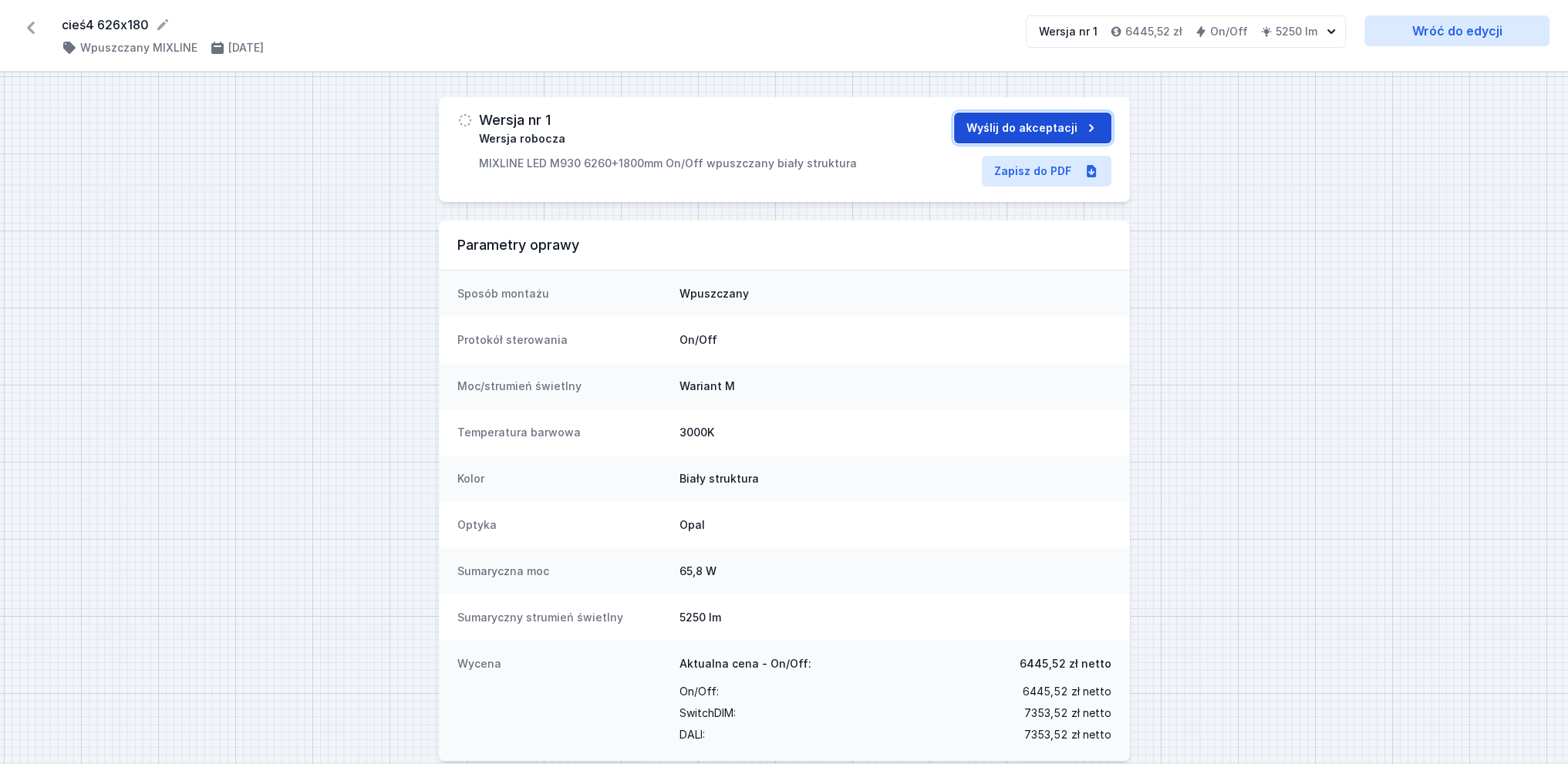
click at [1024, 124] on button "Wyślij do akceptacji" at bounding box center [1032, 128] width 157 height 31
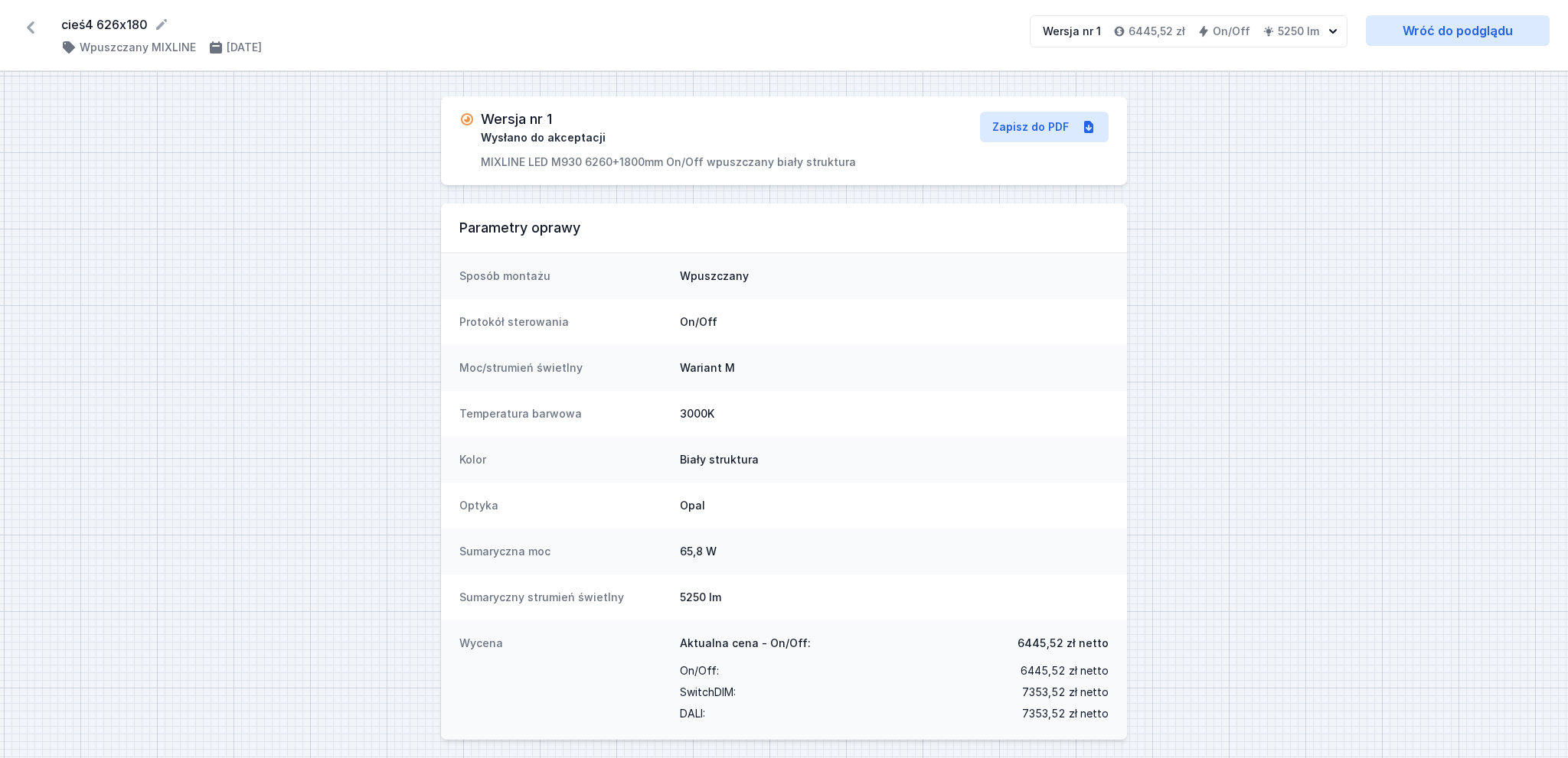
select select "3000"
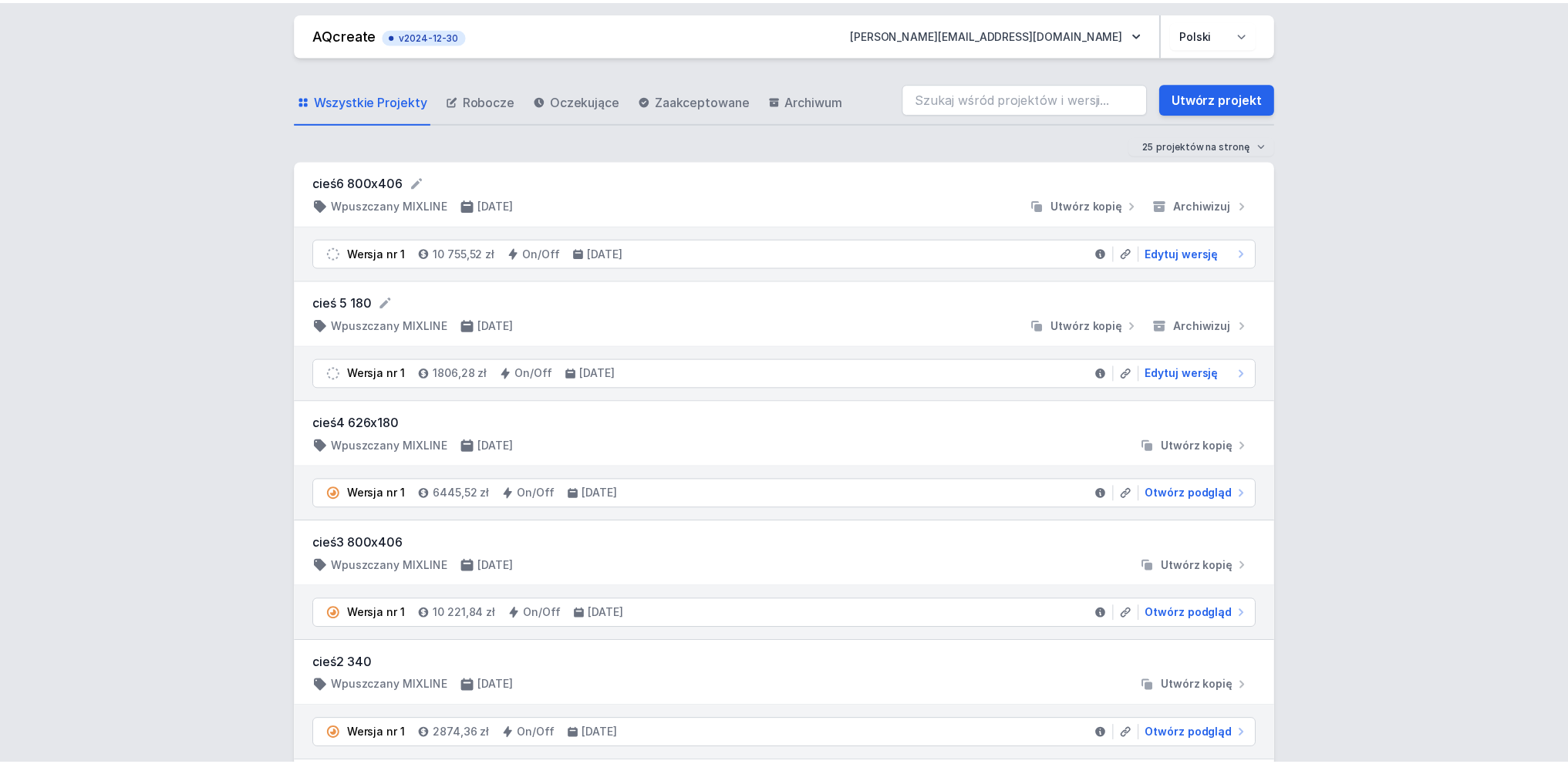
scroll to position [154, 0]
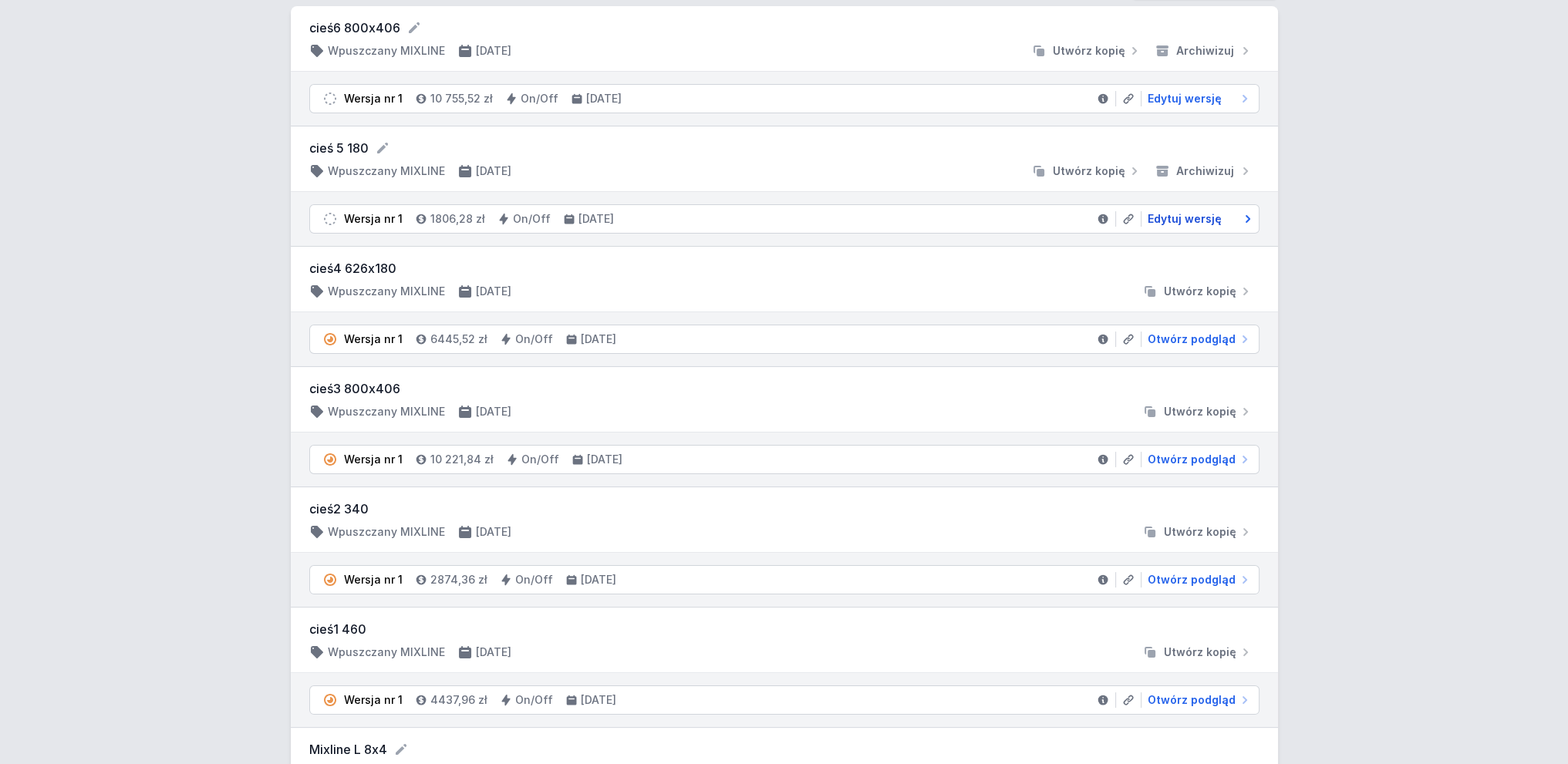
click at [1200, 217] on span "Edytuj wersję" at bounding box center [1184, 219] width 74 height 16
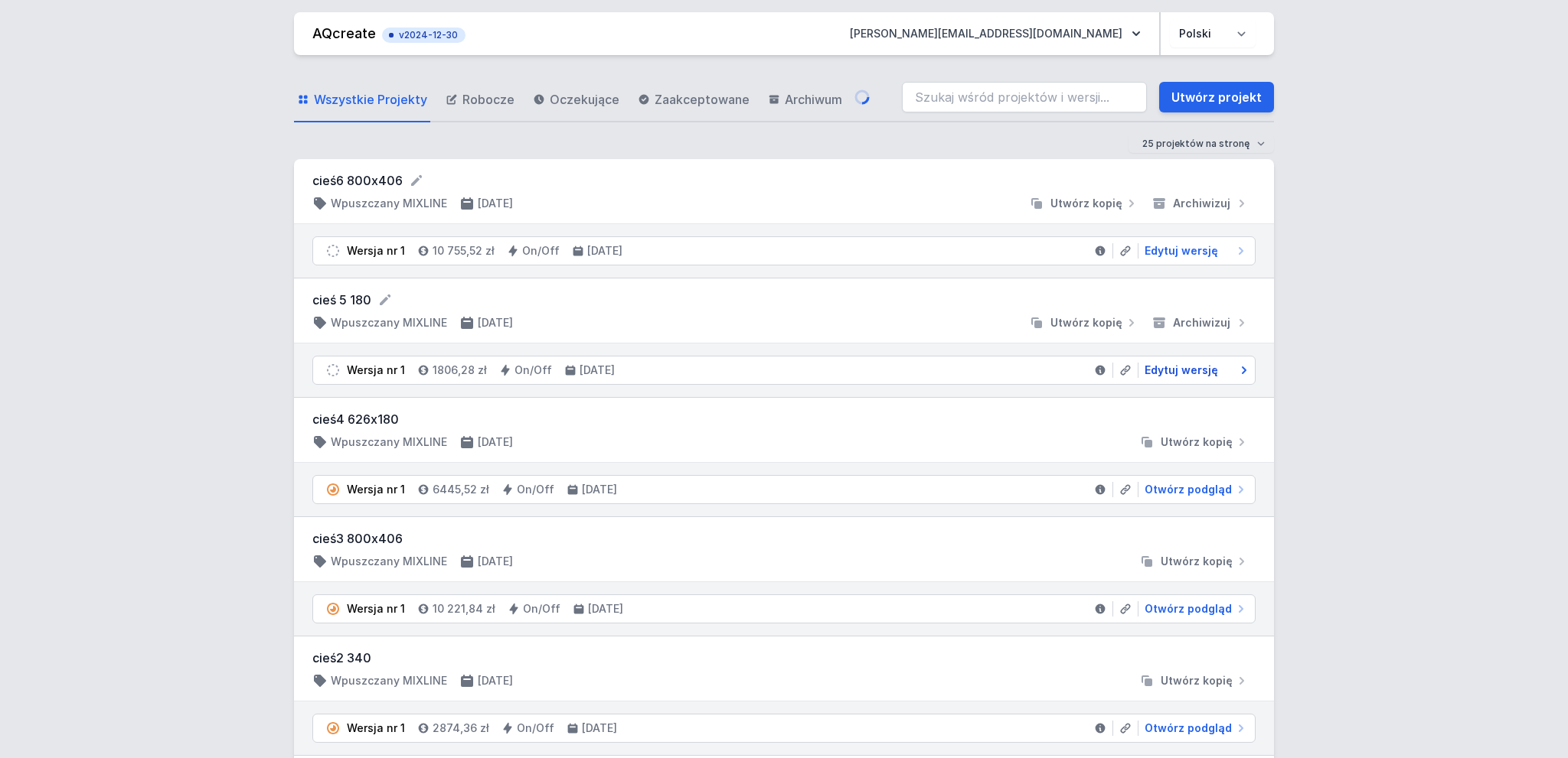
select select "3000"
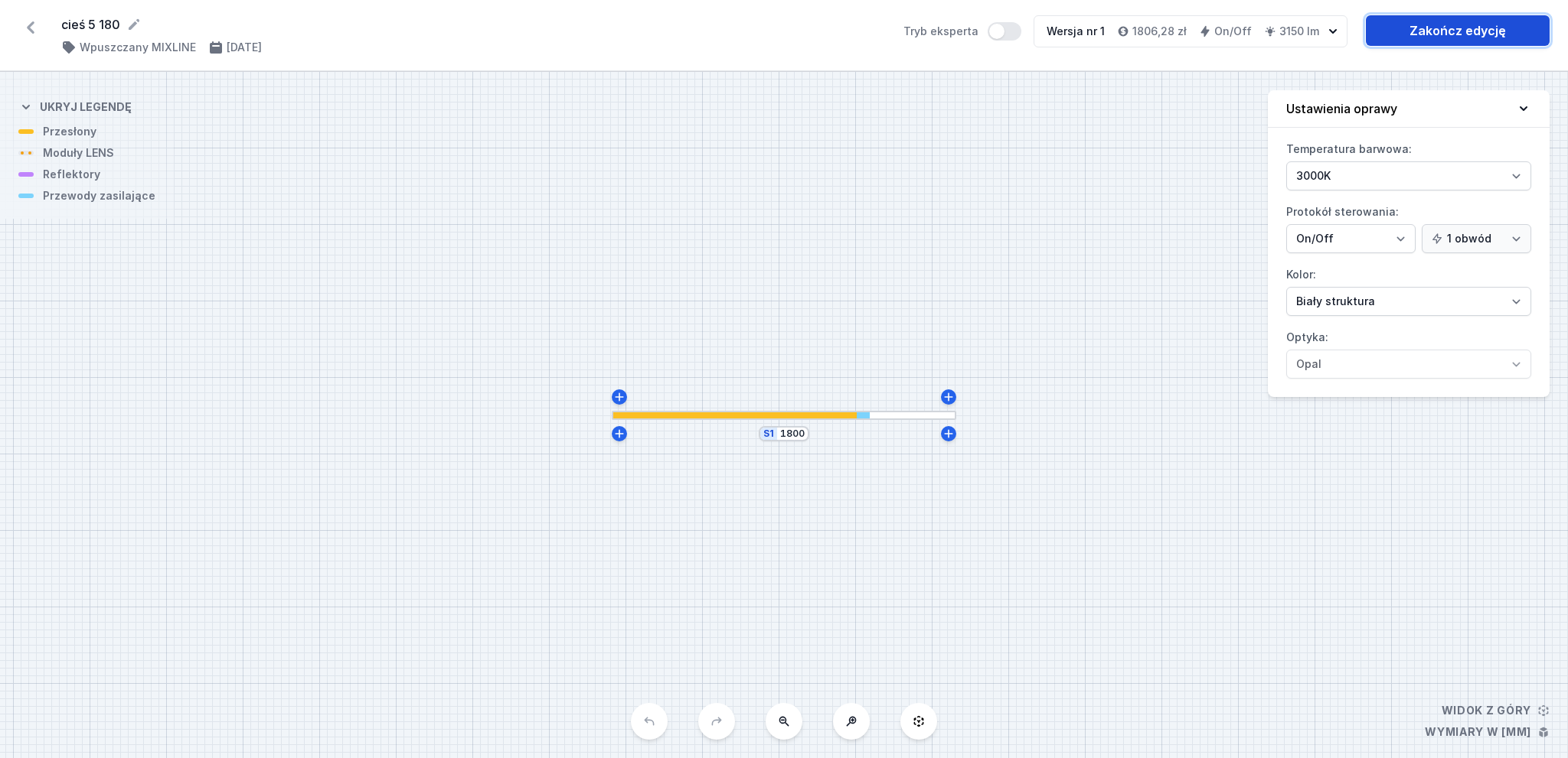
click at [1448, 29] on link "Zakończ edycję" at bounding box center [1458, 31] width 183 height 31
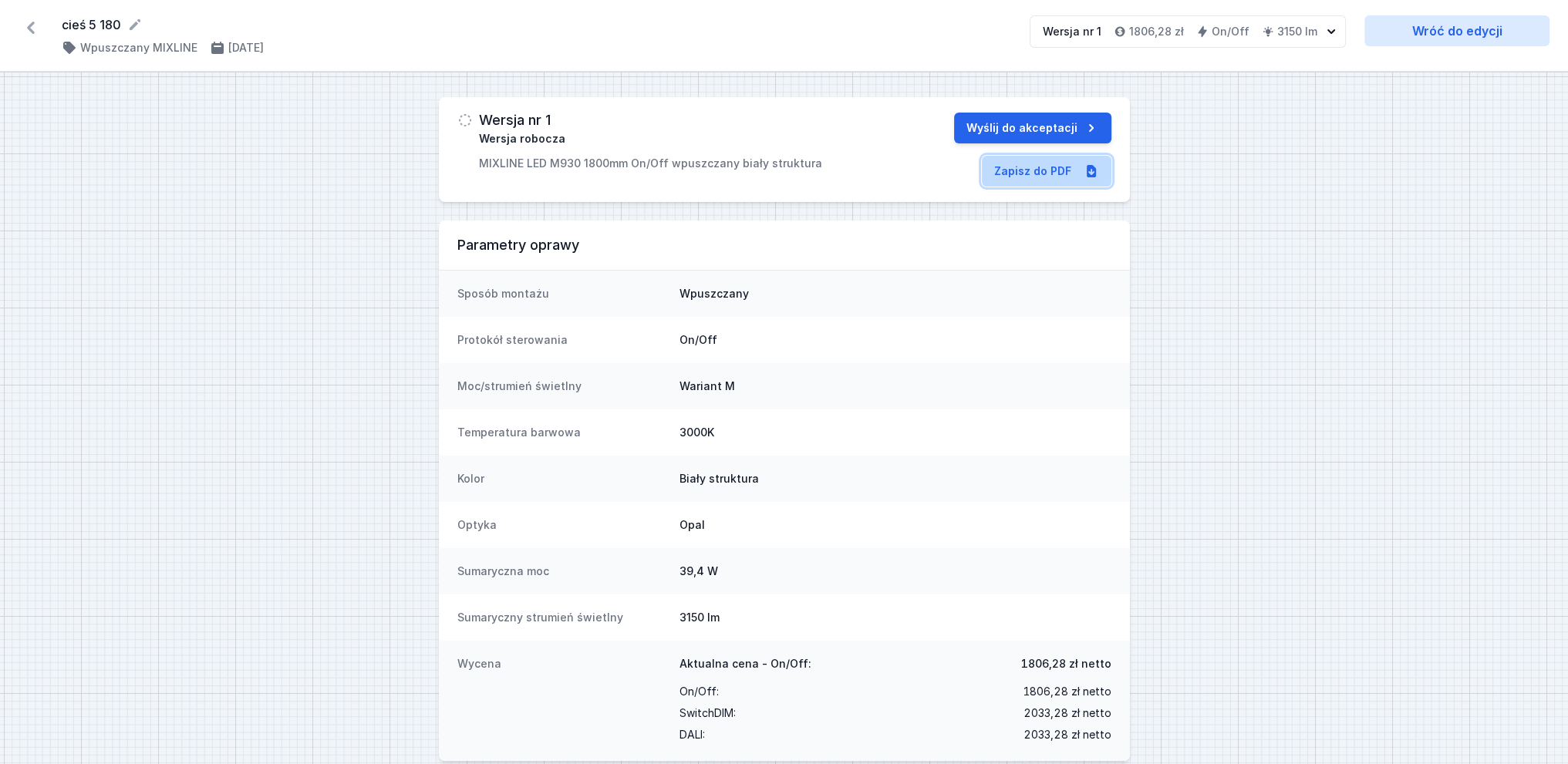
click at [1042, 178] on link "Zapisz do PDF" at bounding box center [1046, 171] width 130 height 31
click at [1027, 123] on button "Wyślij do akceptacji" at bounding box center [1032, 128] width 157 height 31
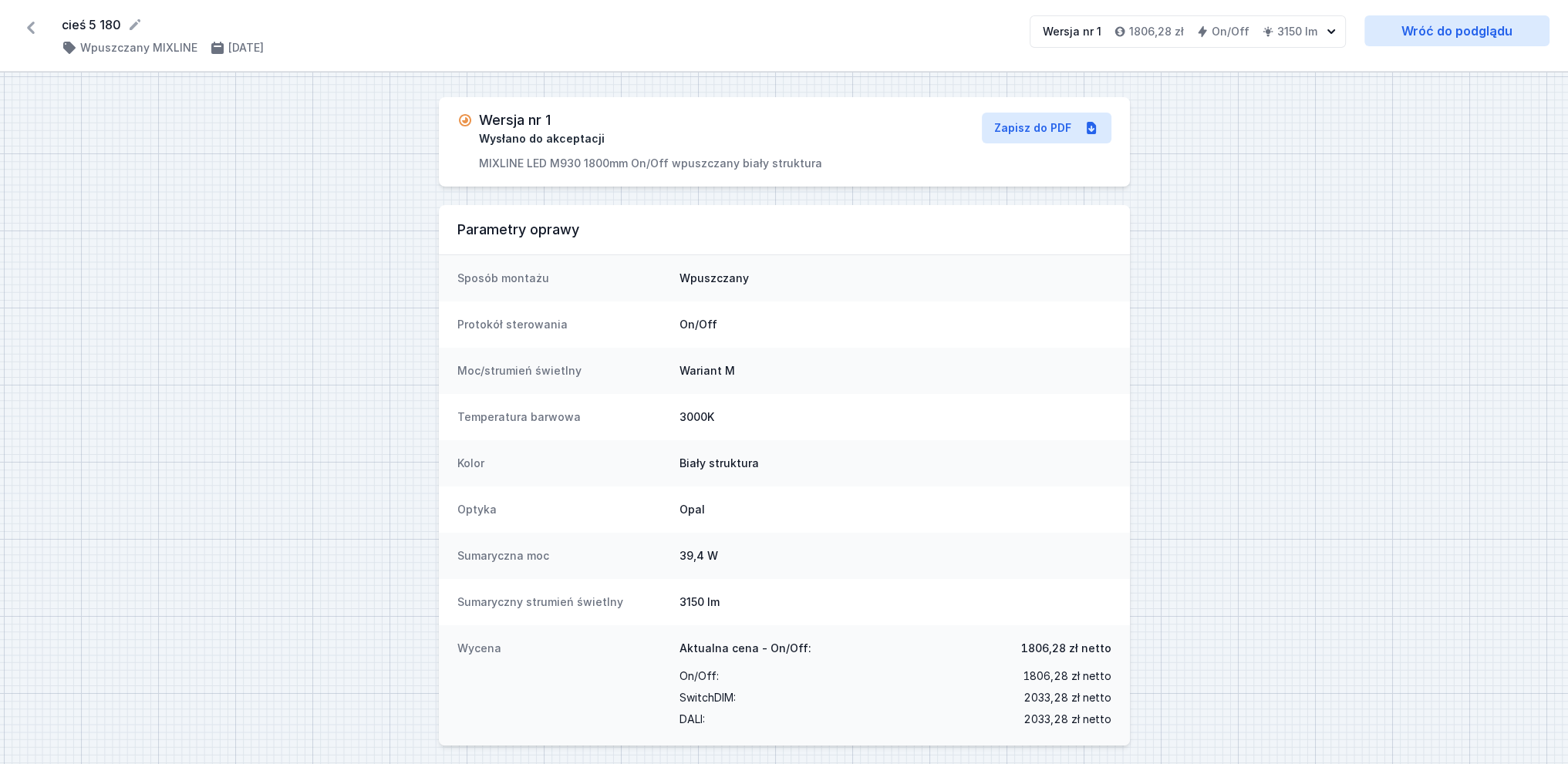
select select "3000"
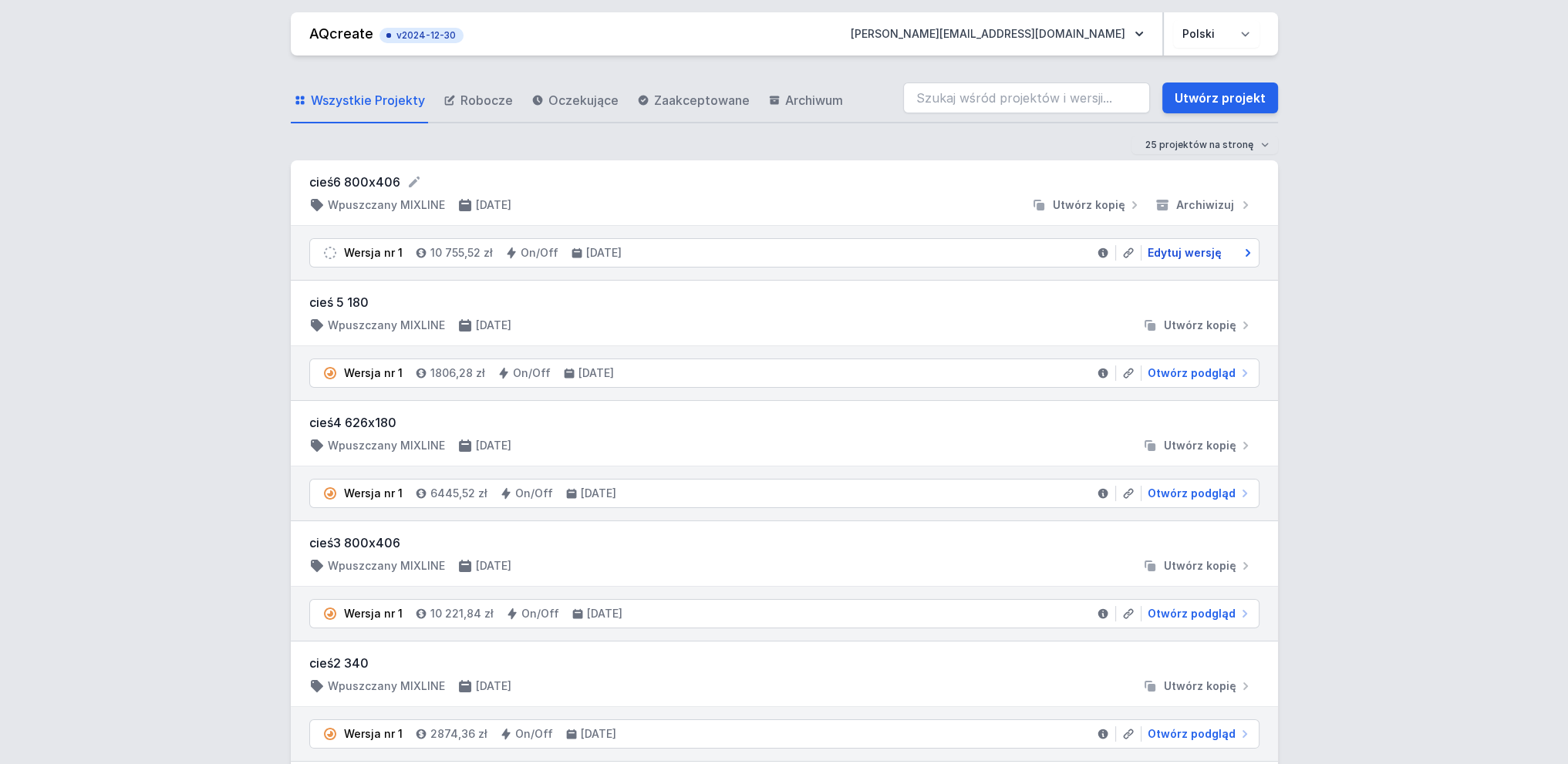
click at [1185, 250] on span "Edytuj wersję" at bounding box center [1184, 253] width 74 height 16
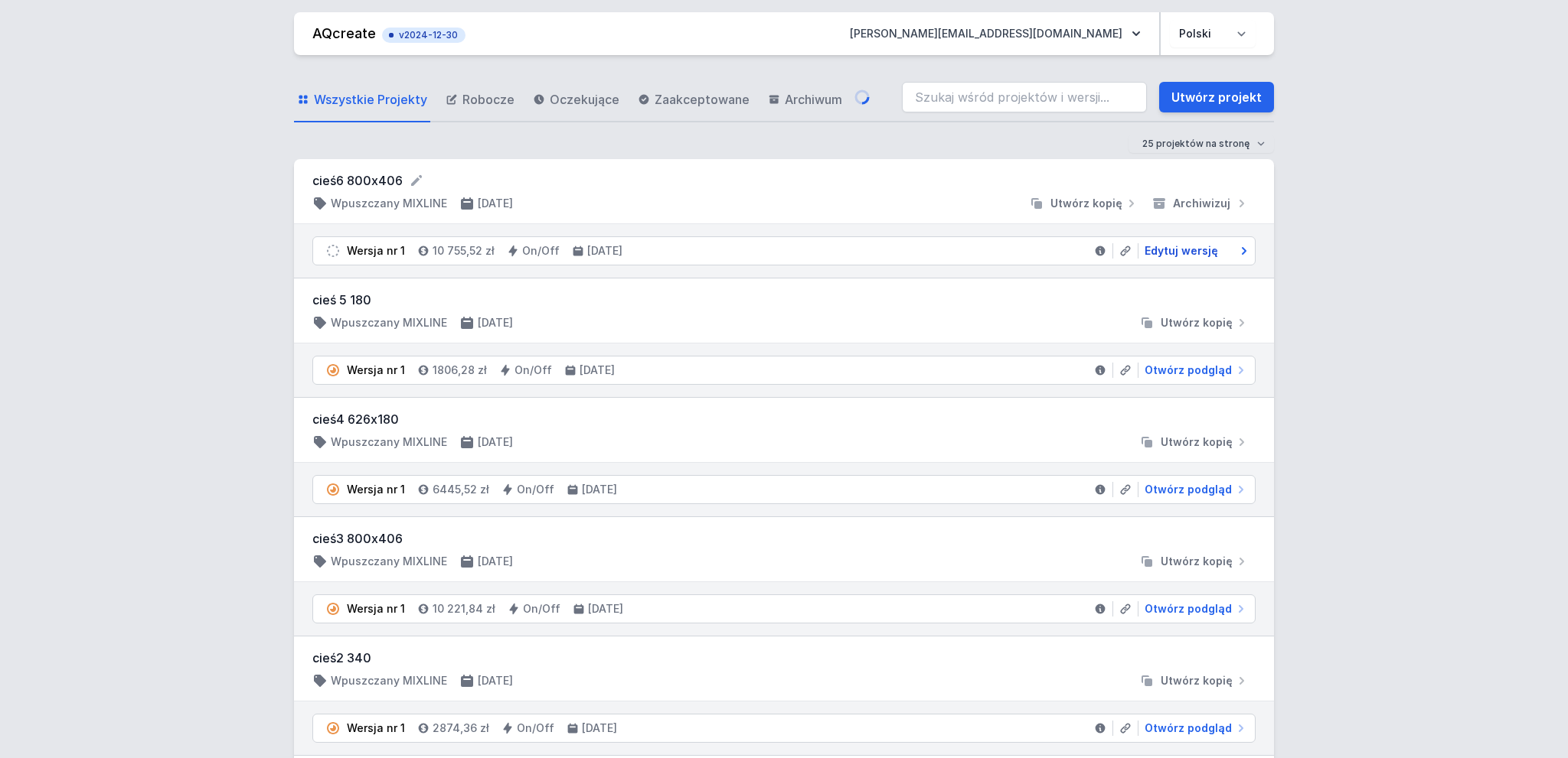
select select "3000"
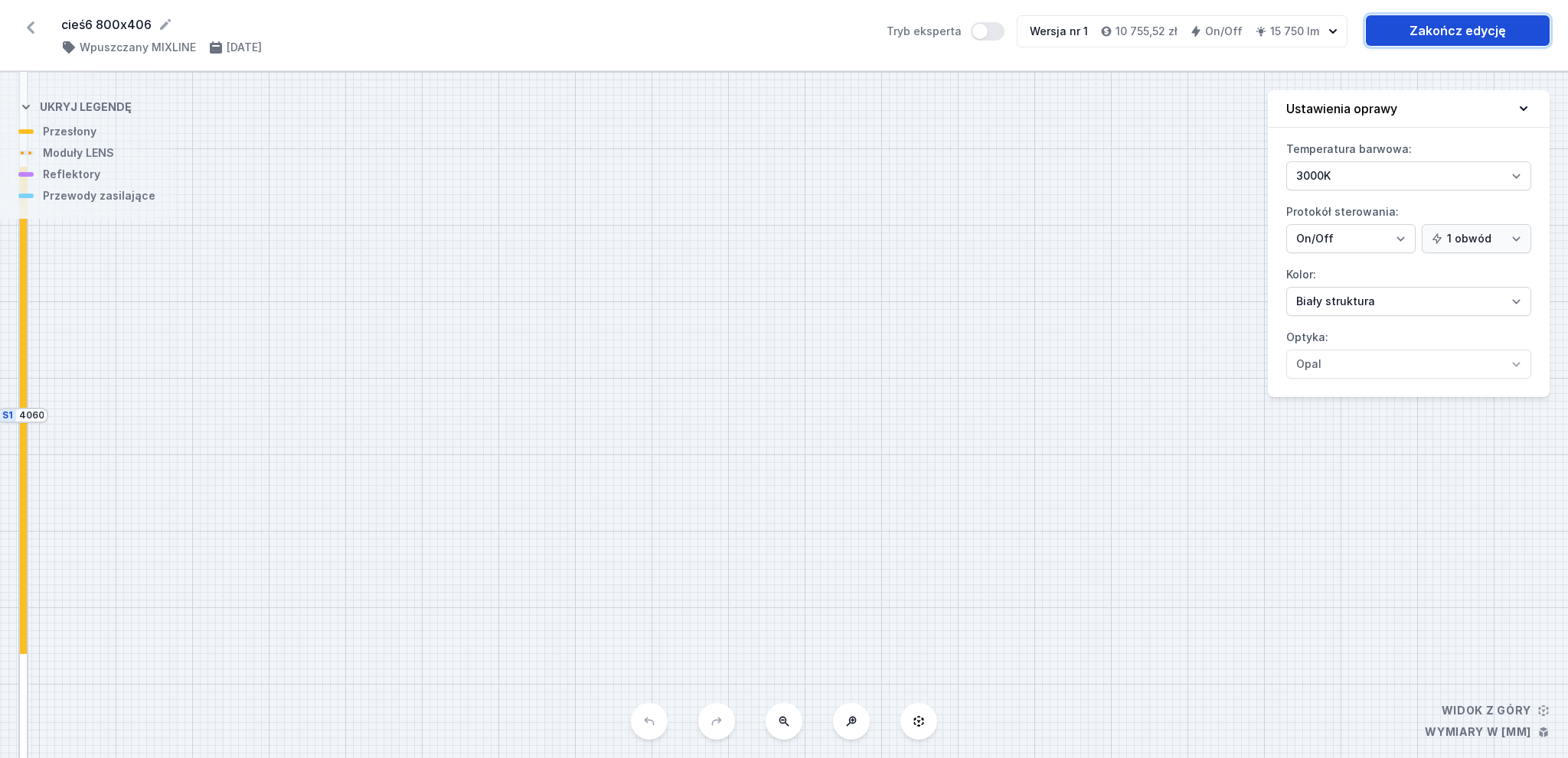
click at [1439, 26] on link "Zakończ edycję" at bounding box center [1458, 31] width 183 height 31
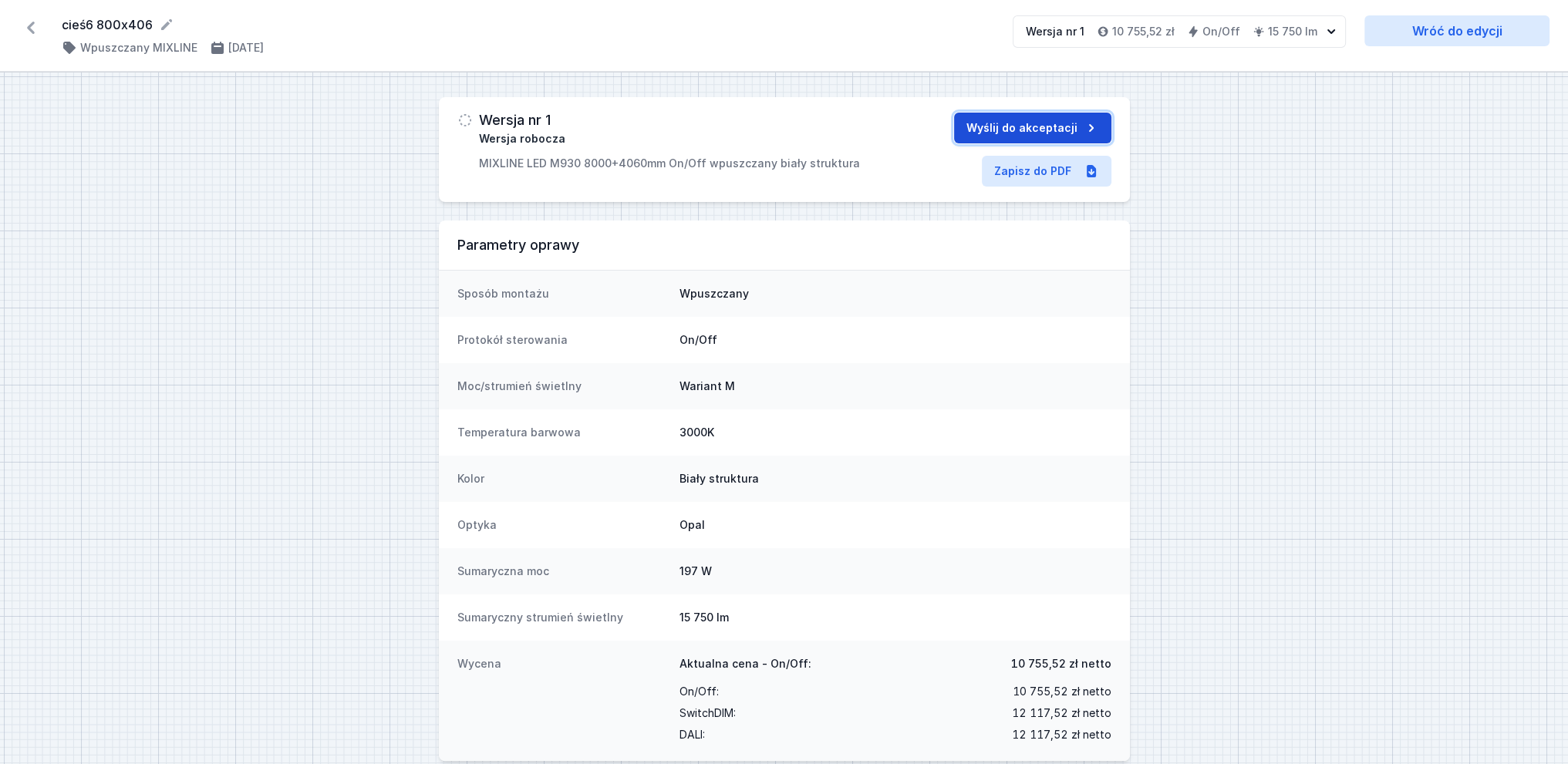
click at [1017, 131] on button "Wyślij do akceptacji" at bounding box center [1032, 128] width 157 height 31
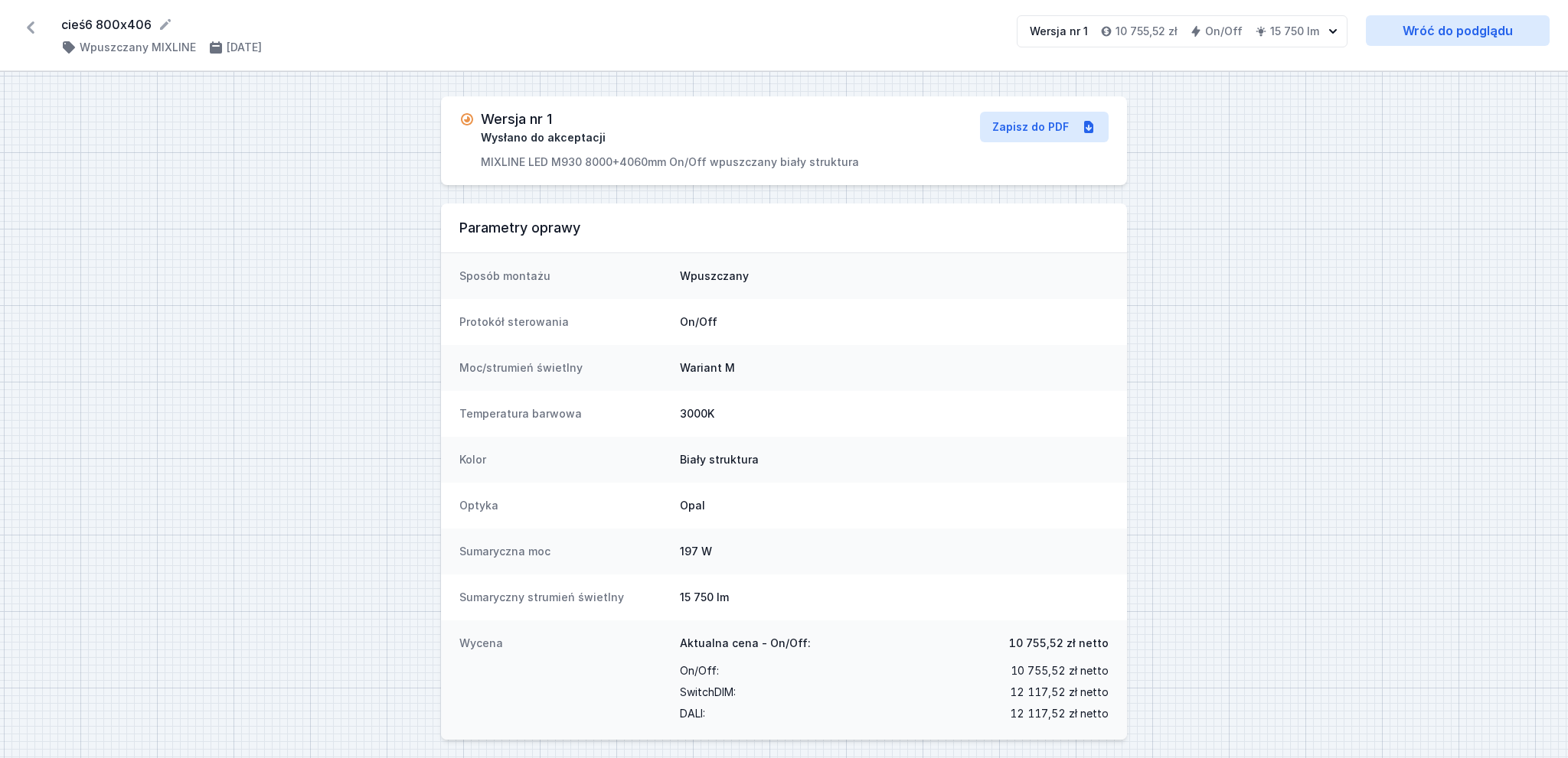
select select "3000"
